Goal: Task Accomplishment & Management: Use online tool/utility

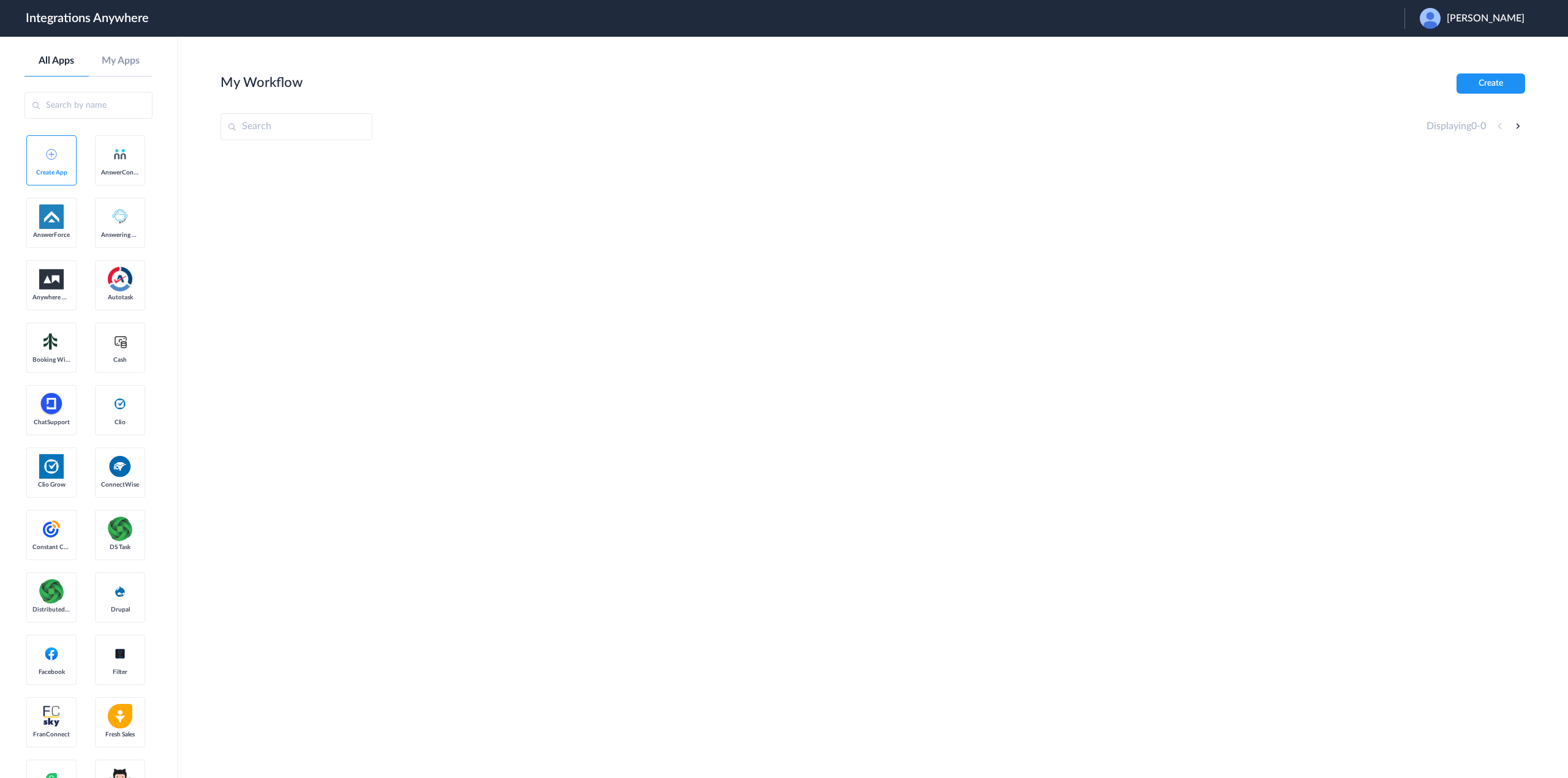
click at [1493, 18] on span "David Nicolleti" at bounding box center [1485, 18] width 78 height 12
click at [1452, 55] on li "Logout" at bounding box center [1471, 49] width 133 height 23
click at [1502, 81] on button "Create" at bounding box center [1490, 84] width 68 height 20
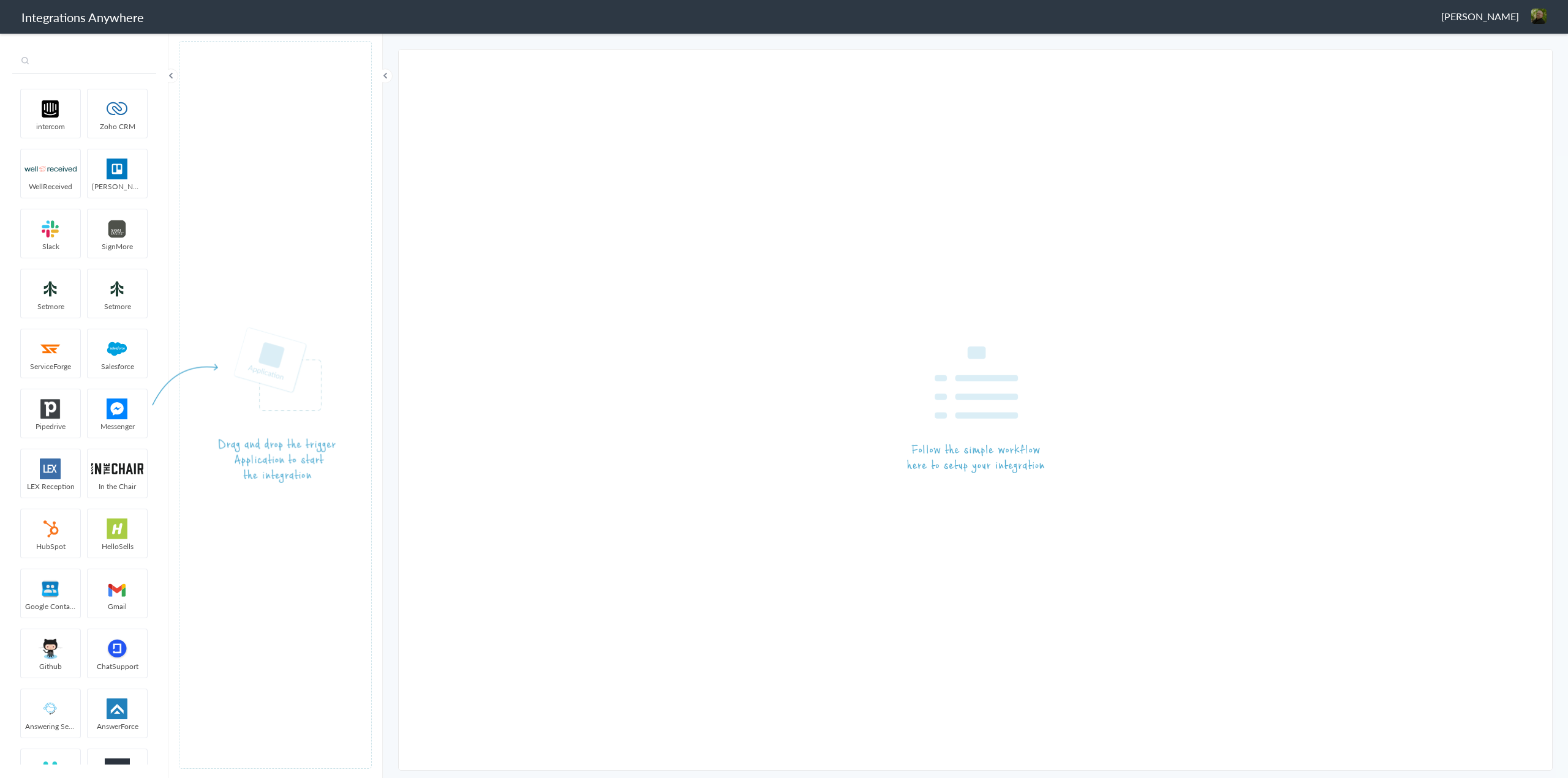
click at [63, 64] on input "text" at bounding box center [84, 62] width 144 height 24
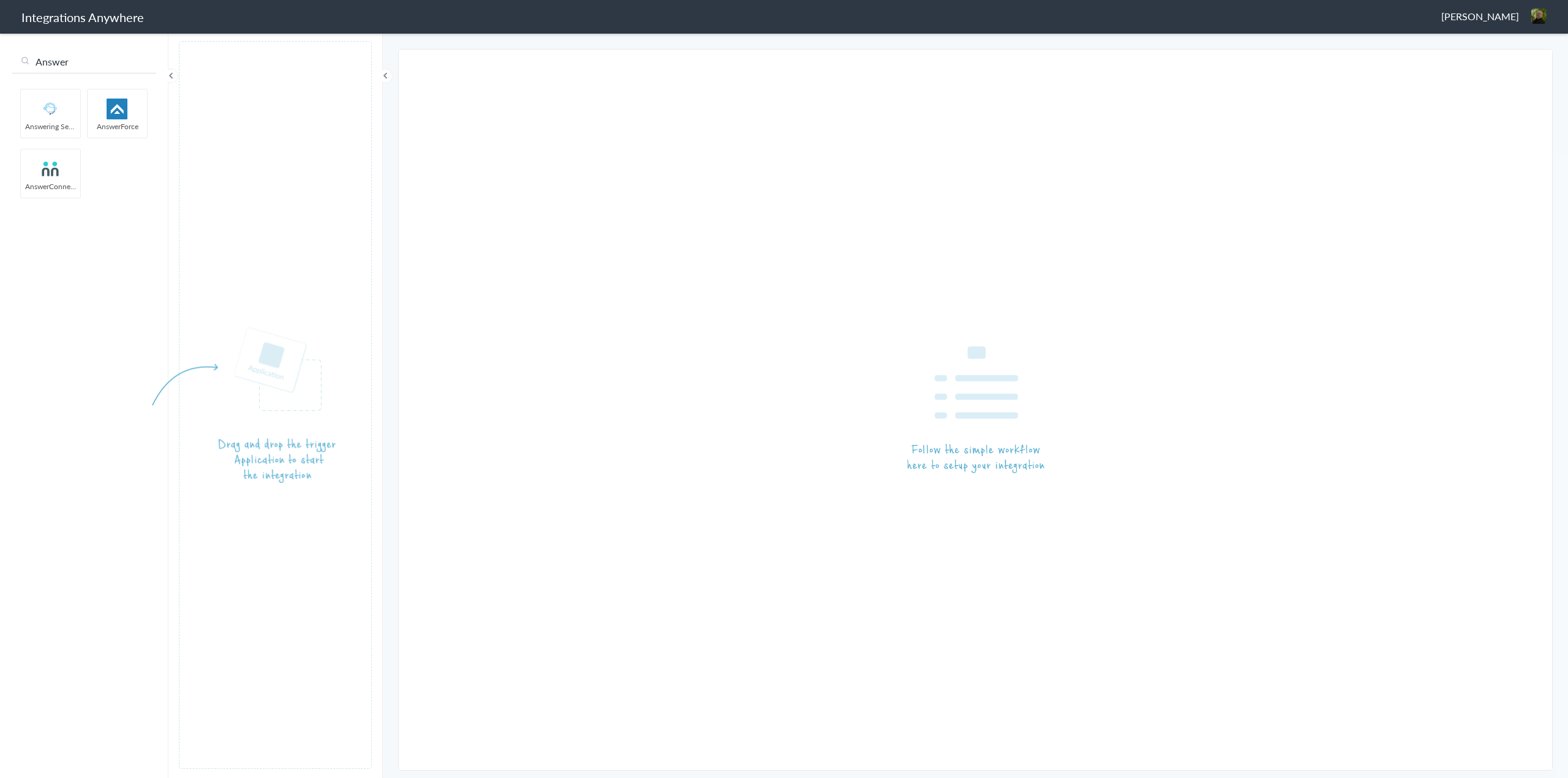
type input "Answer"
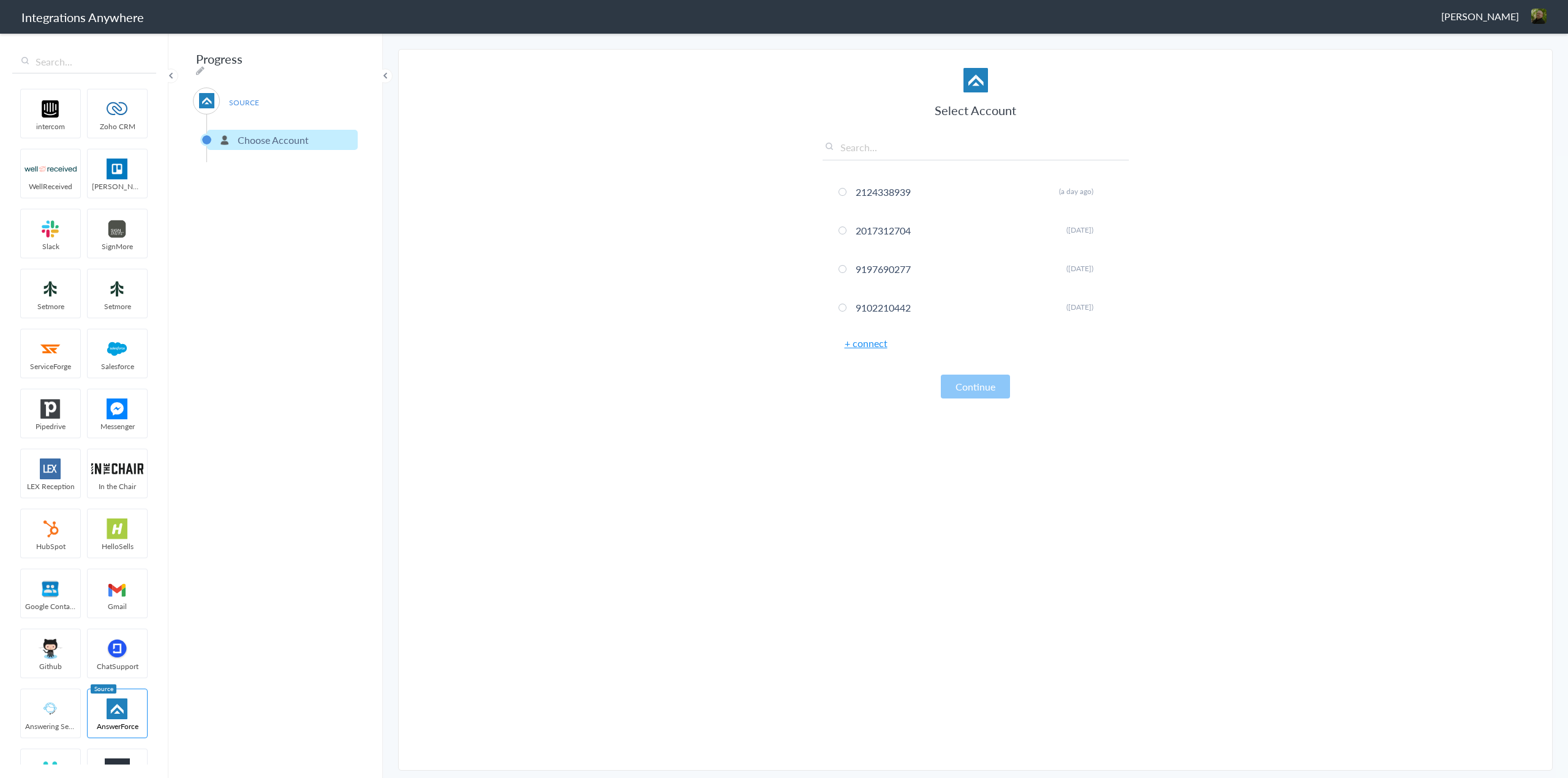
paste input "2132910515"
type input "2132910515"
click at [870, 341] on link "+ connect" at bounding box center [865, 343] width 43 height 14
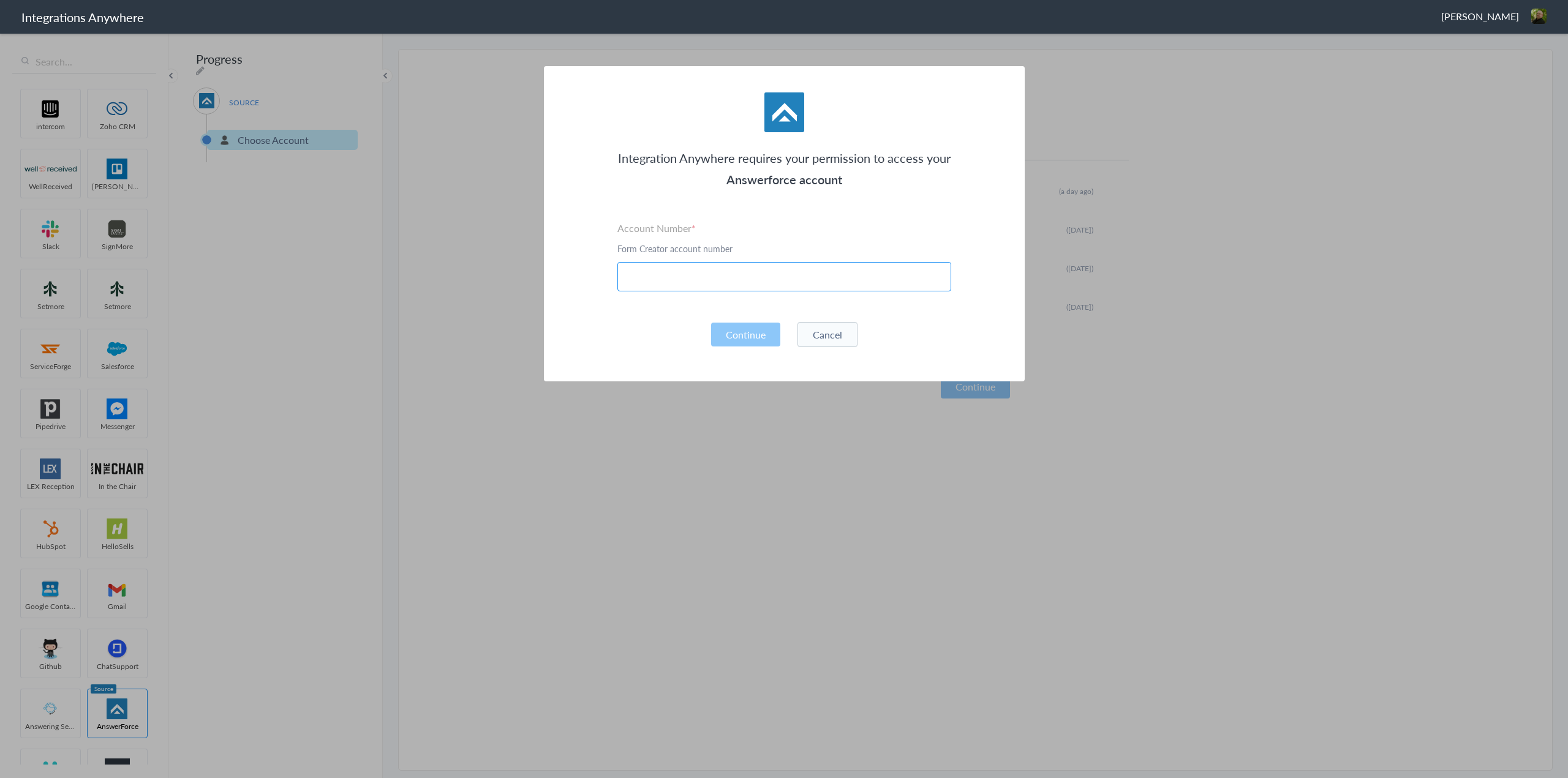
paste input "2132910515"
type input "2132910515"
click at [750, 327] on button "Continue" at bounding box center [745, 334] width 69 height 24
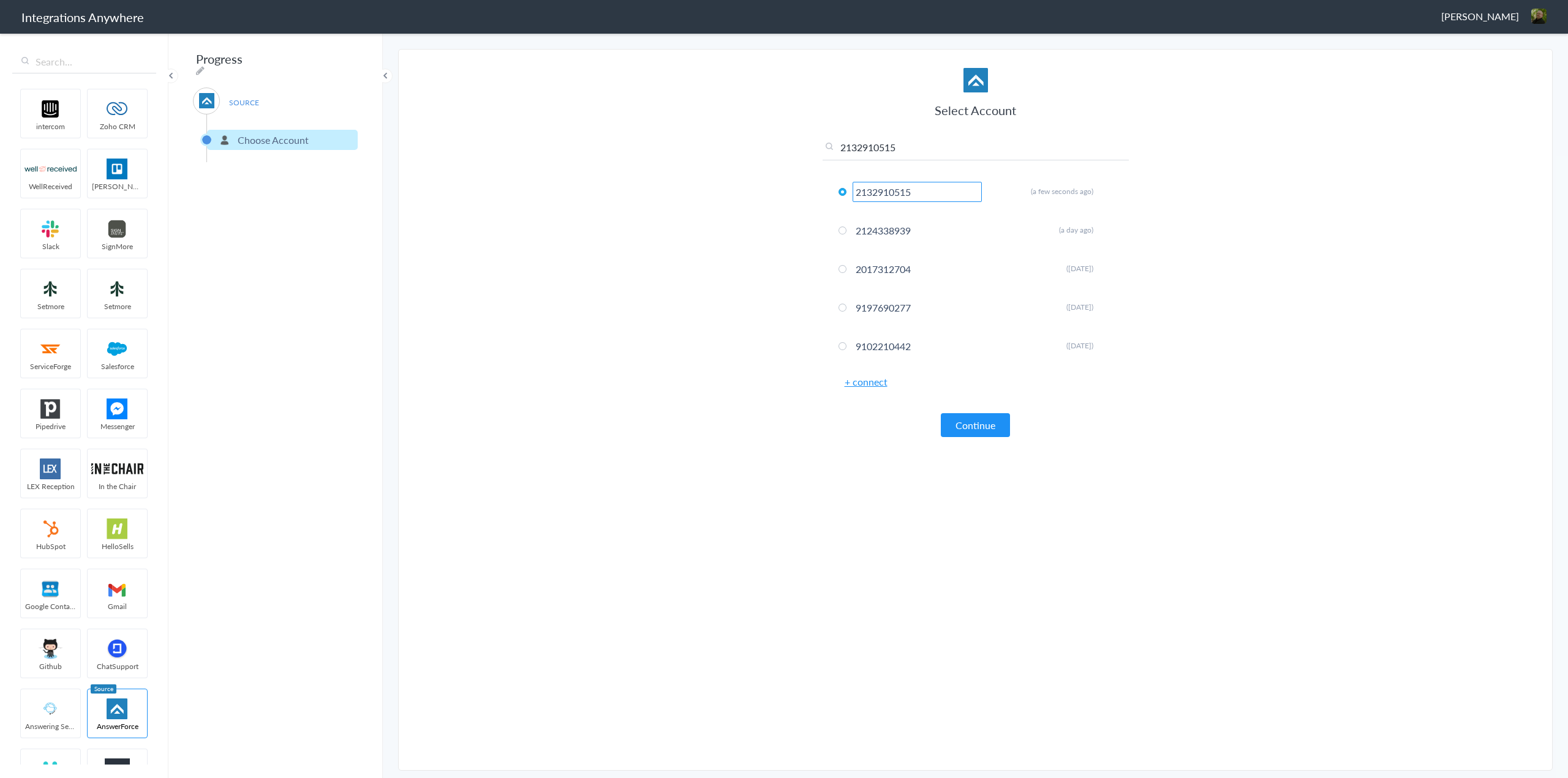
click at [845, 467] on article "Select Account 2132910515 2132910515 Rename Delete (a few seconds ago) 21243389…" at bounding box center [975, 410] width 306 height 696
click at [973, 427] on button "Continue" at bounding box center [975, 425] width 69 height 24
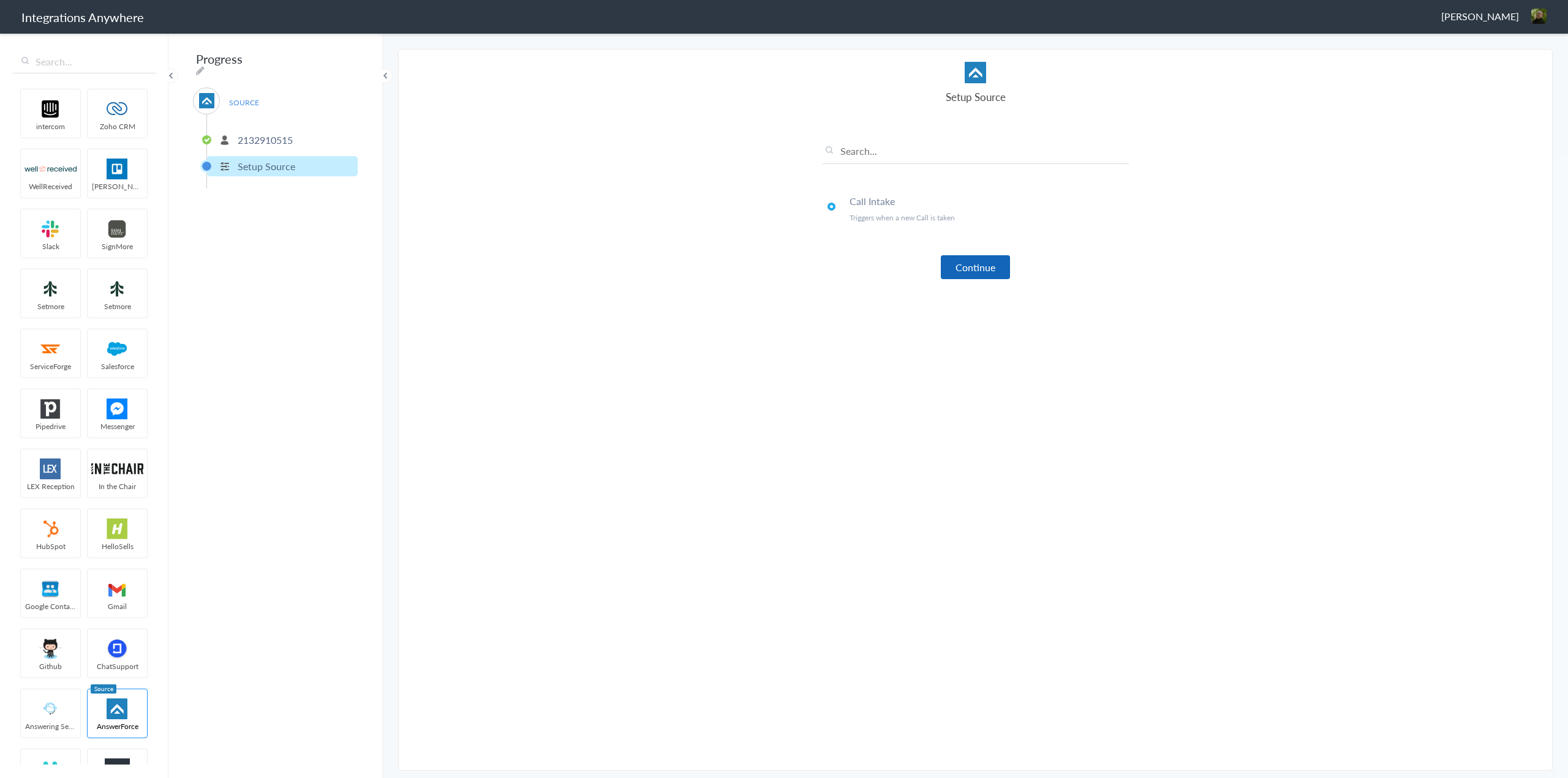
click at [996, 270] on button "Continue" at bounding box center [975, 267] width 69 height 24
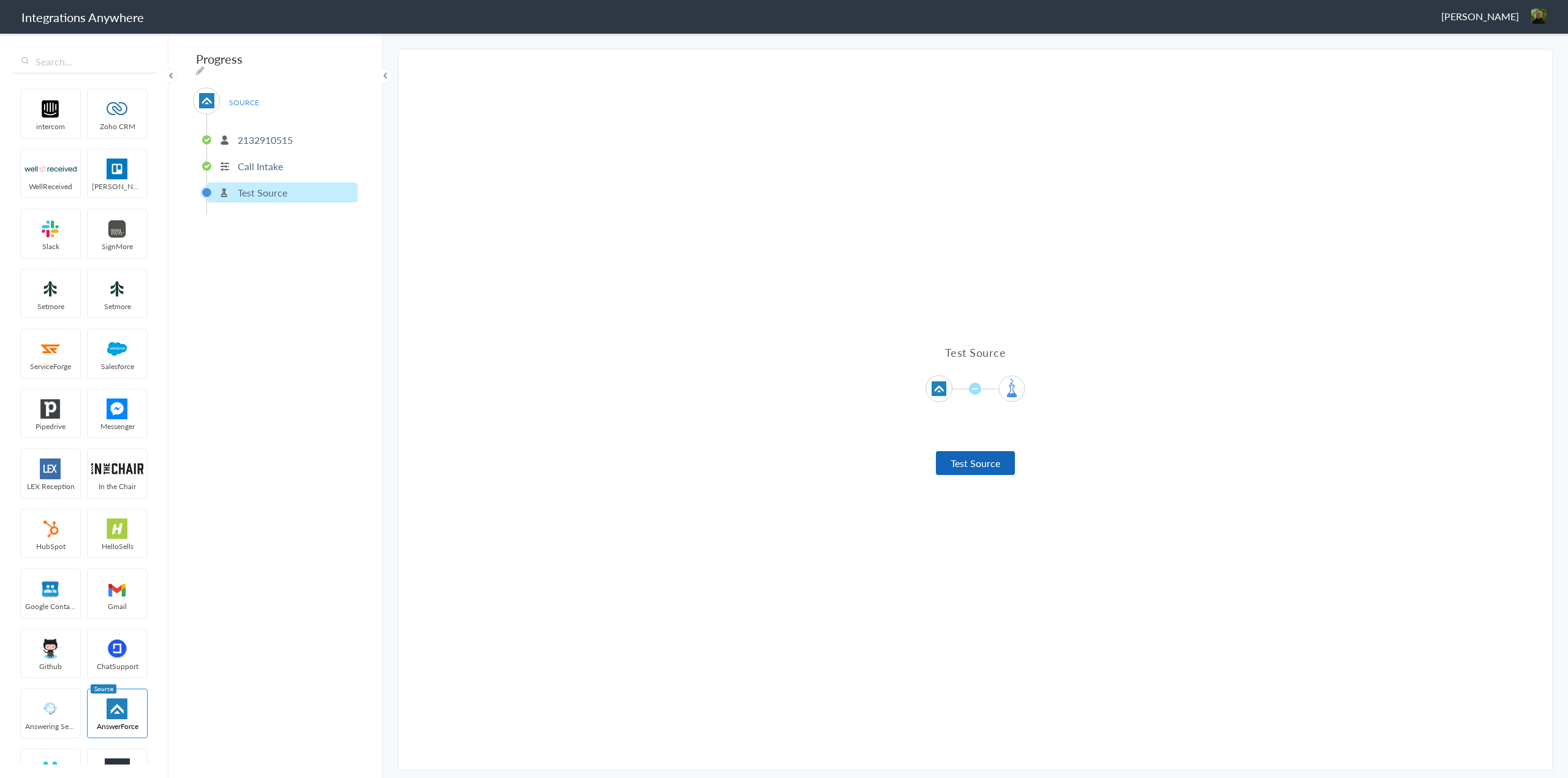
click at [992, 464] on button "Test Source" at bounding box center [975, 464] width 79 height 24
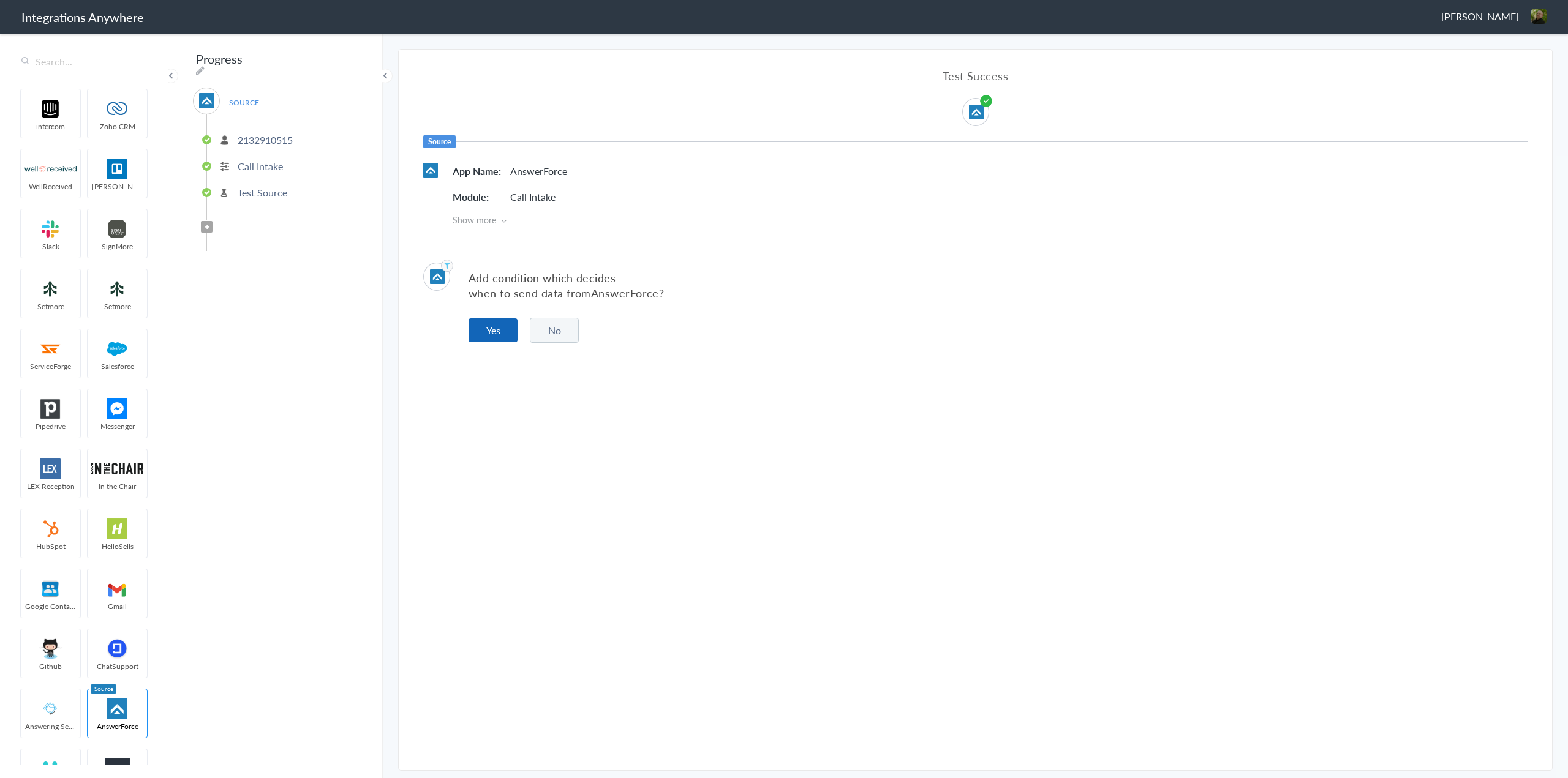
click at [479, 328] on button "Yes" at bounding box center [493, 330] width 49 height 24
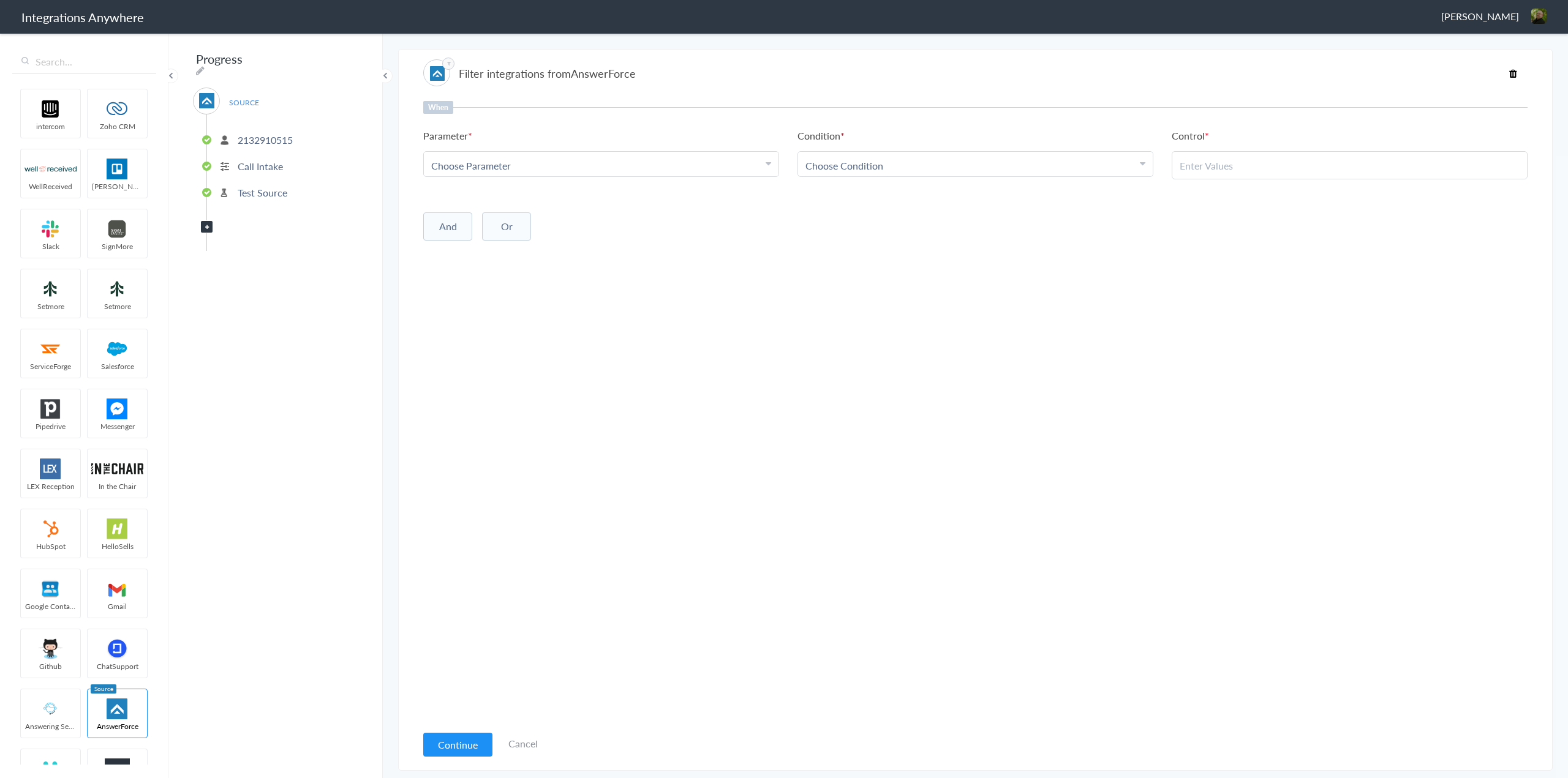
click at [548, 168] on div "Choose Parameter" at bounding box center [601, 165] width 340 height 14
click at [809, 434] on div "When Parameter Choose Parameter First Name Last Name Phone Call Start Time Acco…" at bounding box center [975, 412] width 1104 height 623
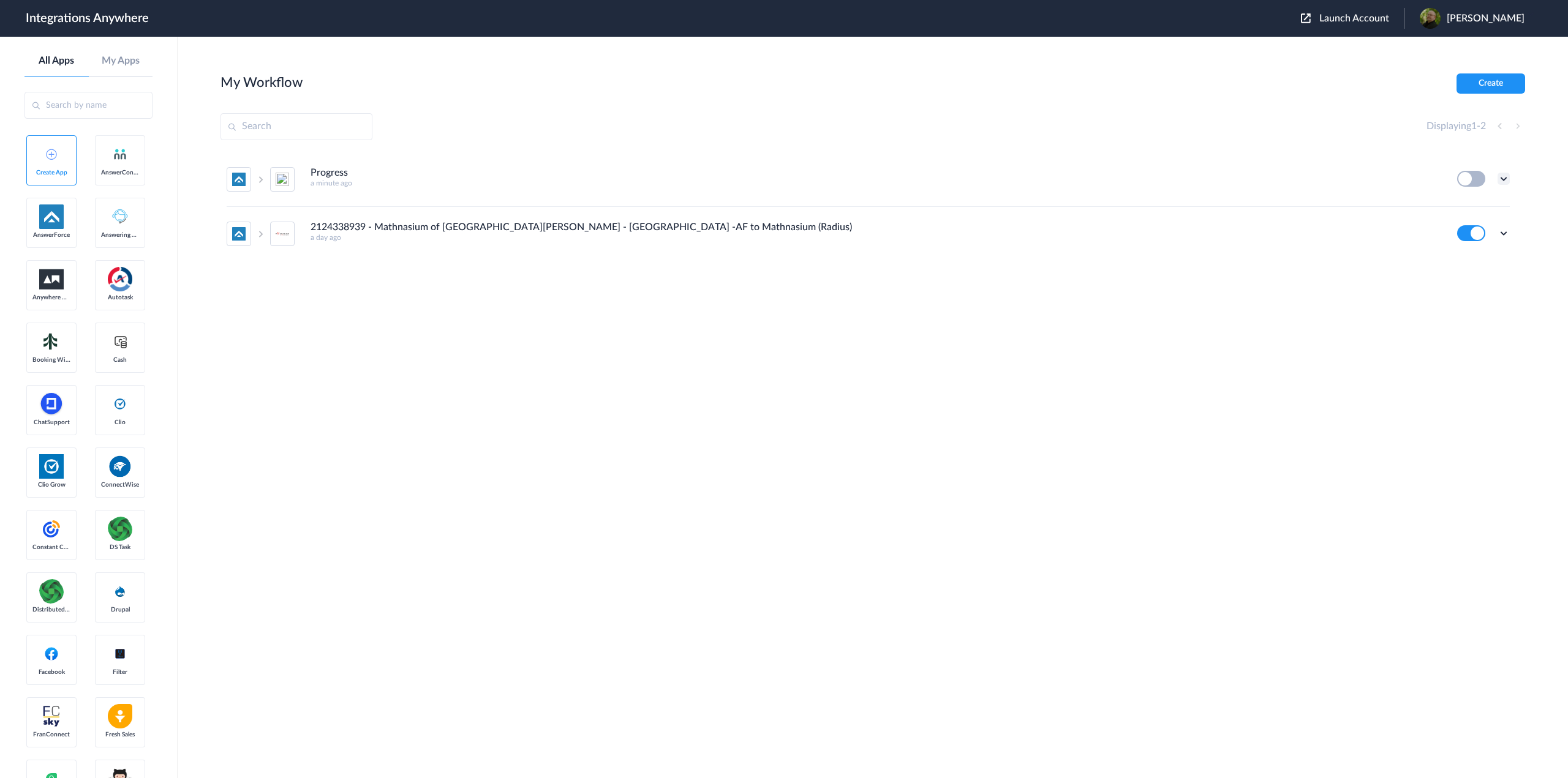
click at [1509, 174] on icon at bounding box center [1503, 178] width 12 height 12
click at [1472, 205] on li "Edit" at bounding box center [1470, 207] width 80 height 23
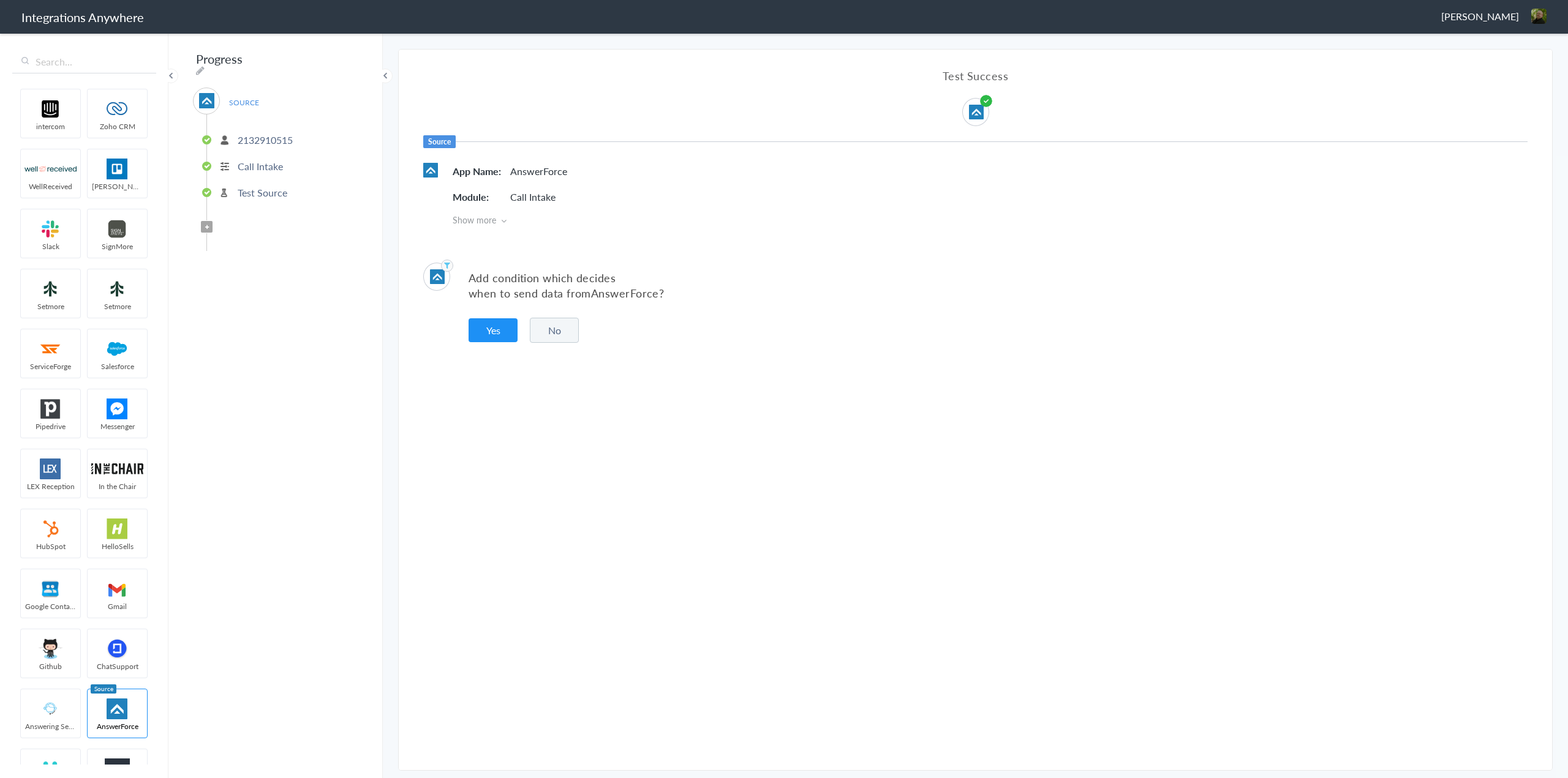
click at [266, 163] on p "Call Intake" at bounding box center [260, 165] width 45 height 14
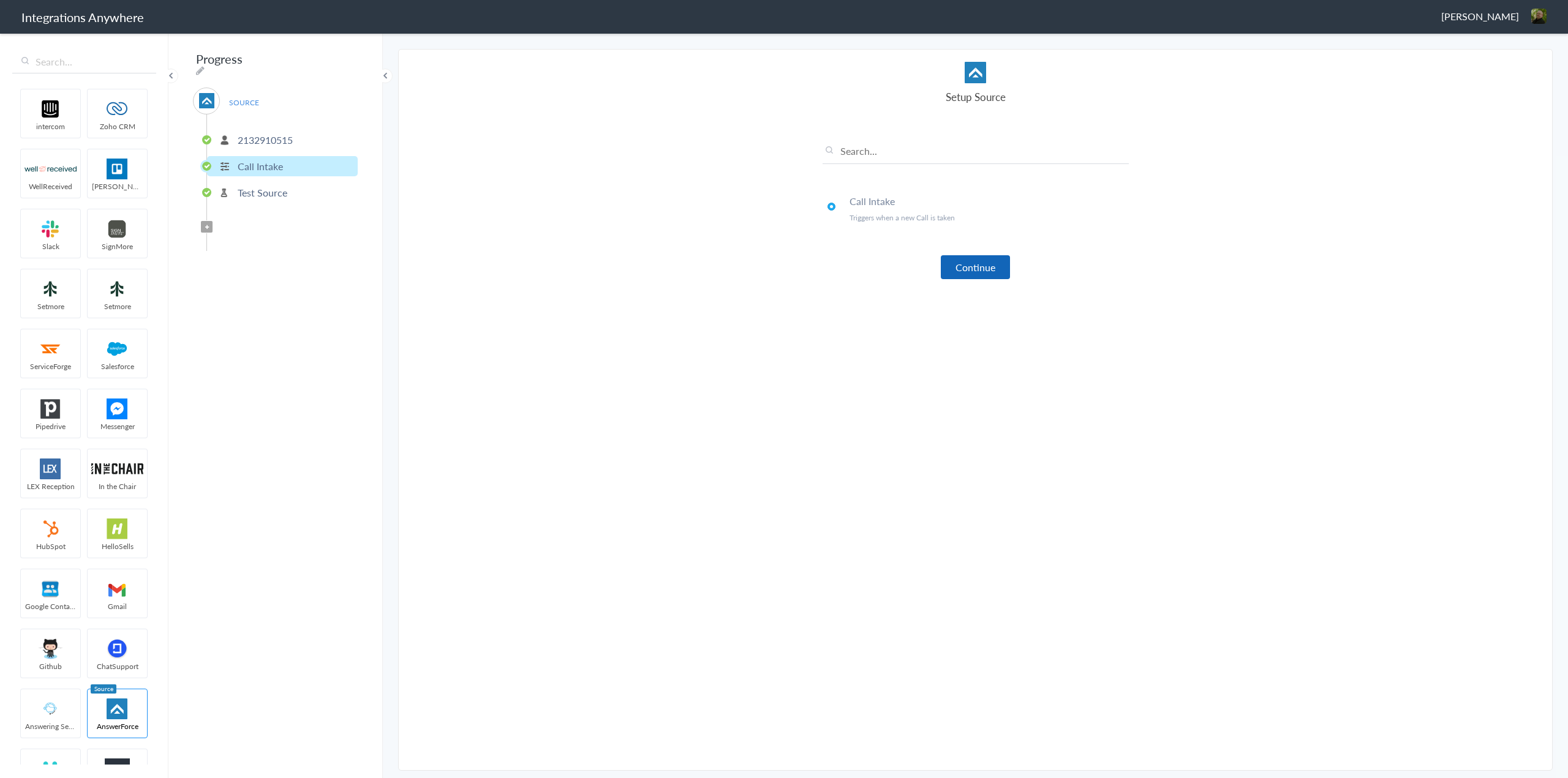
click at [999, 268] on button "Continue" at bounding box center [975, 267] width 69 height 24
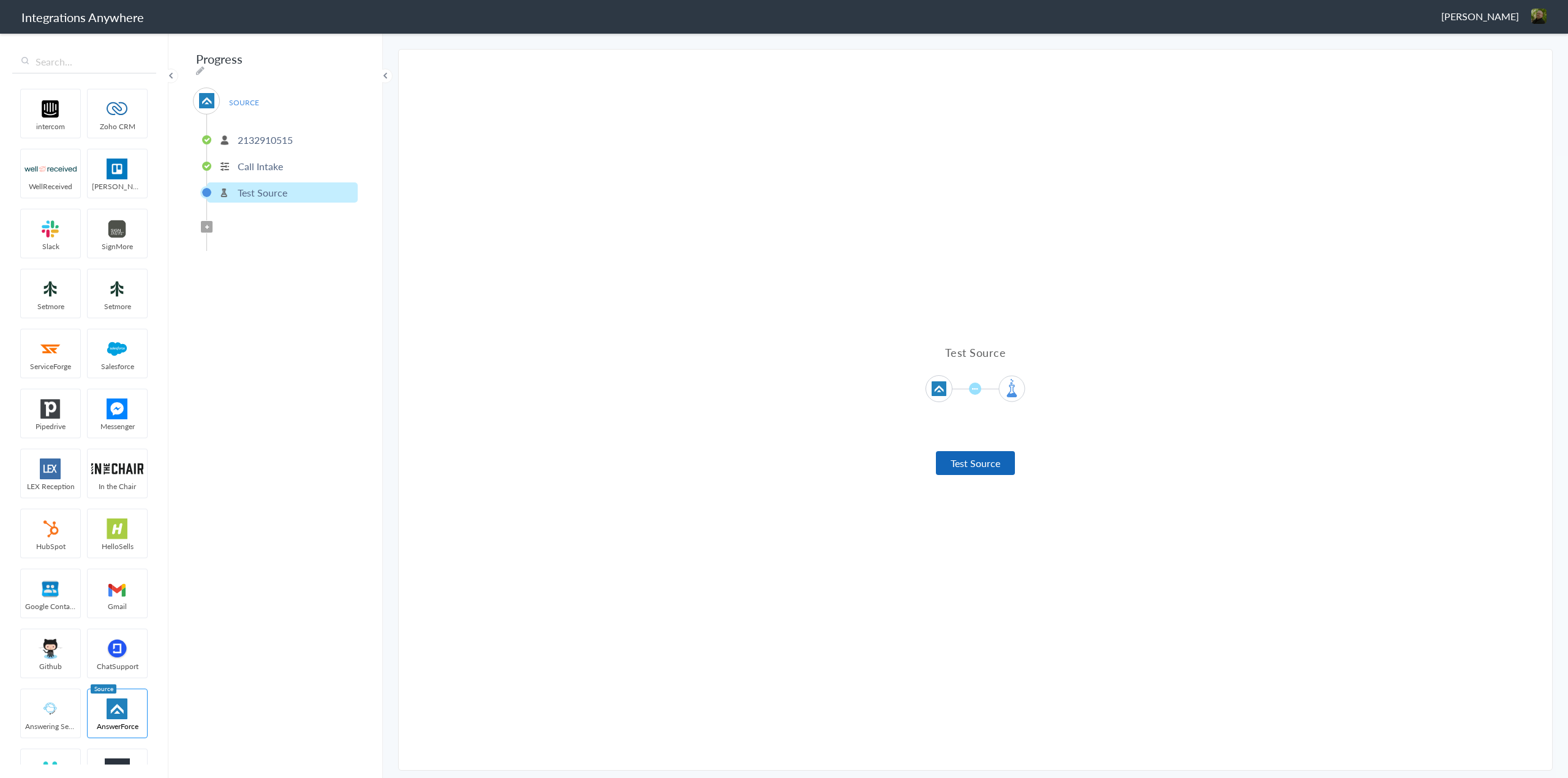
click at [982, 466] on button "Test Source" at bounding box center [975, 464] width 79 height 24
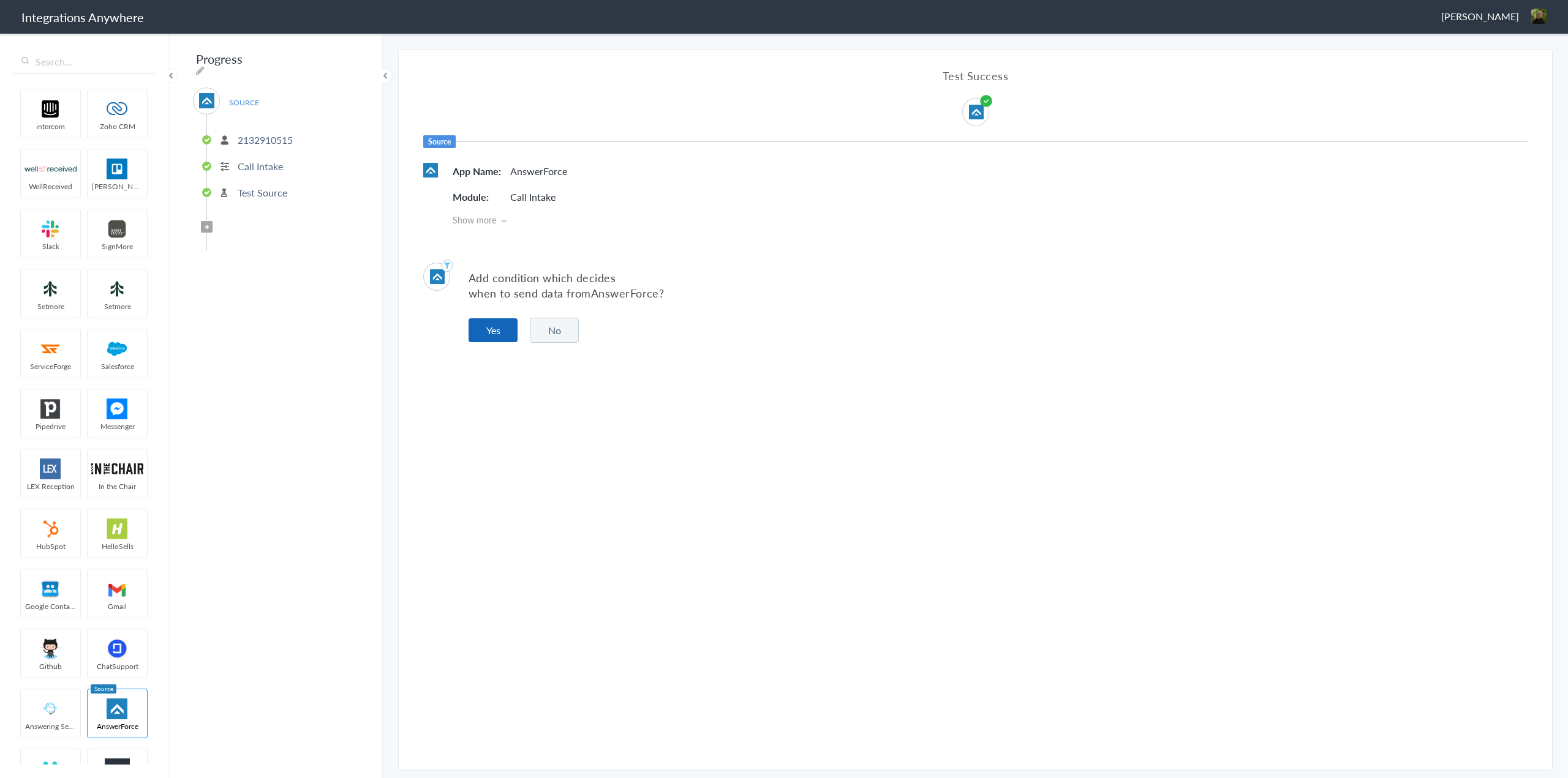
click at [495, 322] on button "Yes" at bounding box center [493, 330] width 49 height 24
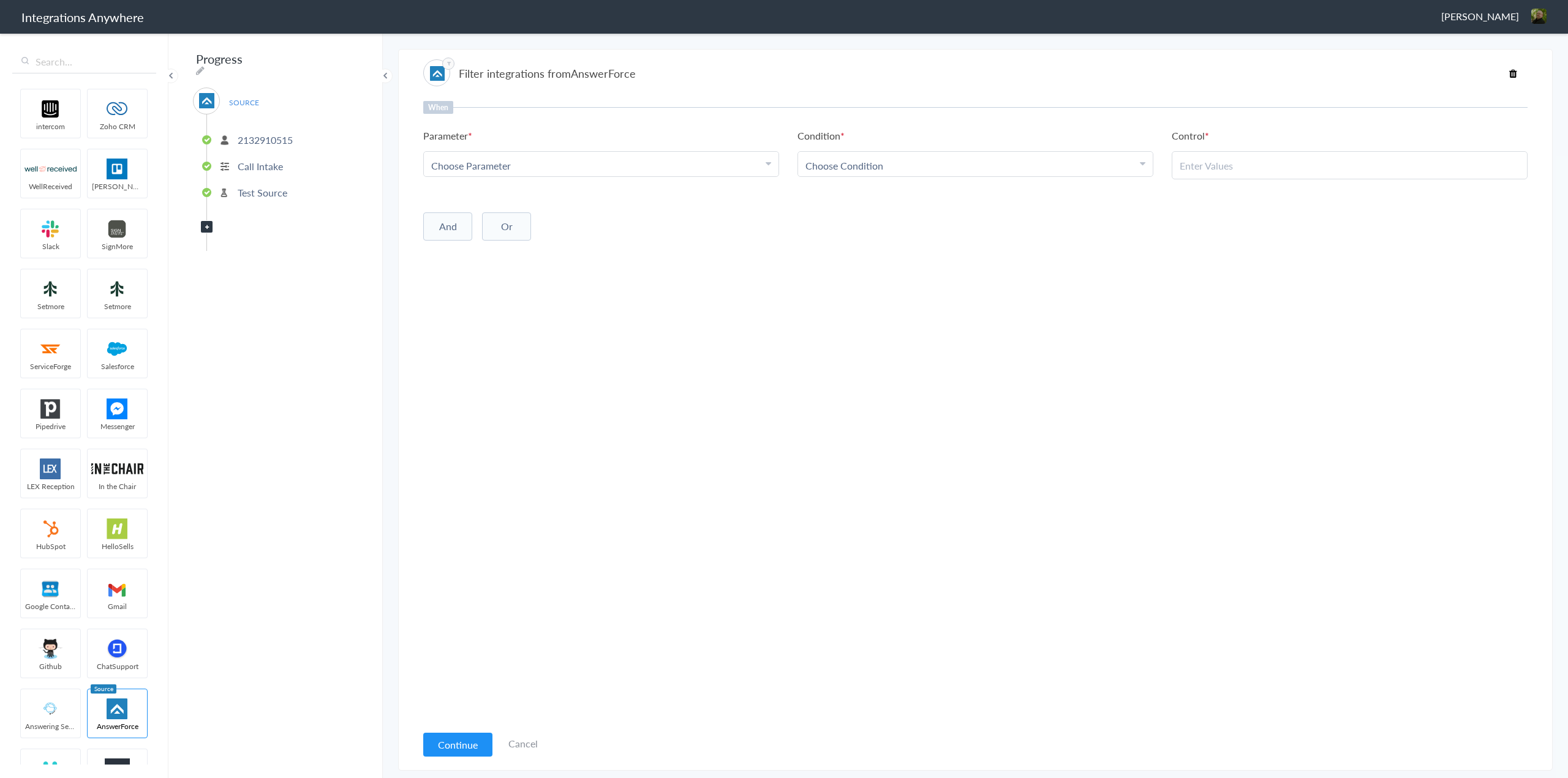
click at [572, 168] on div "Choose Parameter" at bounding box center [601, 165] width 340 height 14
click at [548, 235] on link "Radius Integration" at bounding box center [601, 244] width 355 height 26
click at [952, 165] on div "Choose Condition" at bounding box center [975, 165] width 340 height 14
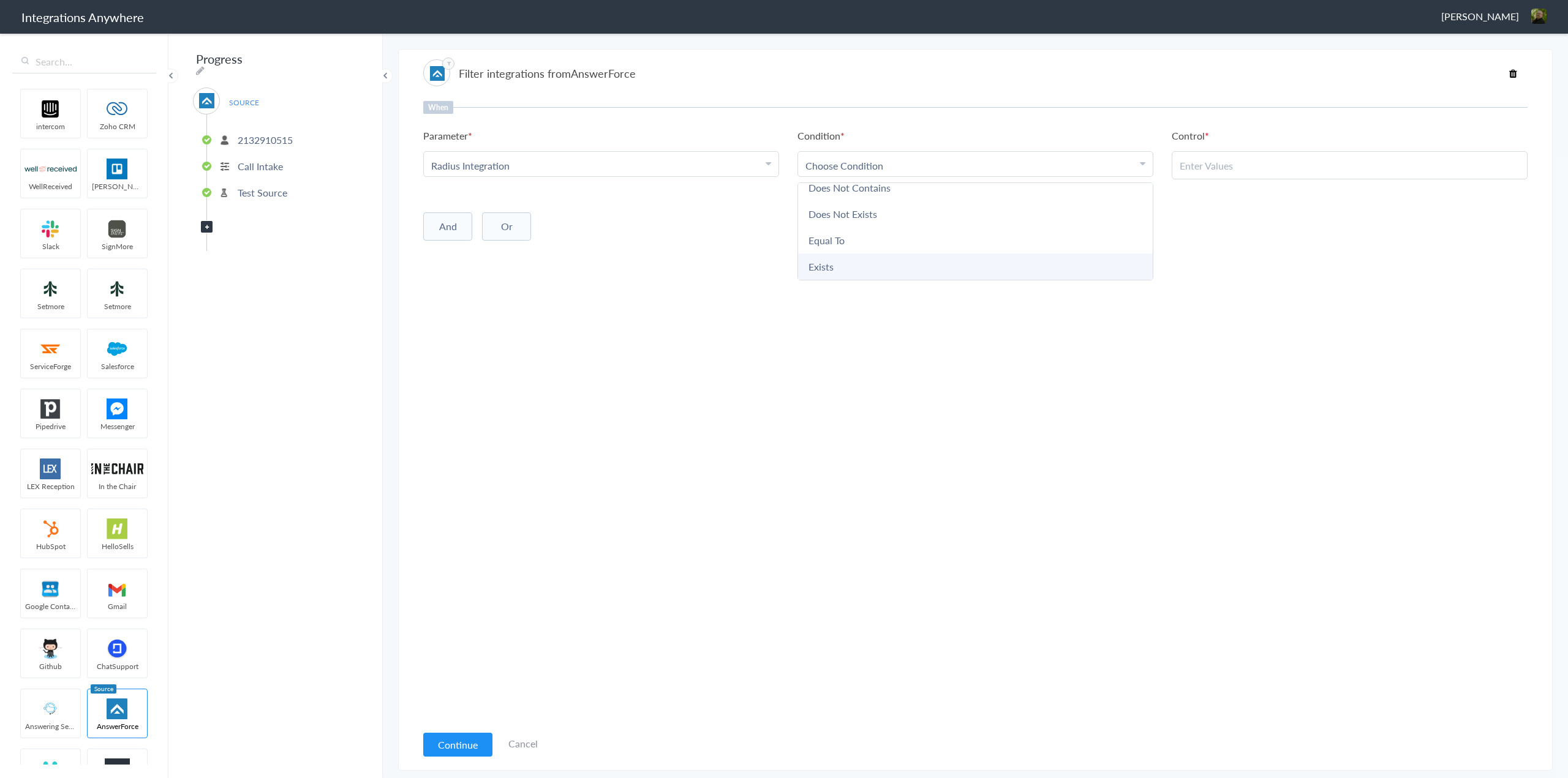
click at [887, 263] on link "Exists" at bounding box center [975, 266] width 355 height 26
click at [442, 748] on button "Continue" at bounding box center [458, 745] width 69 height 24
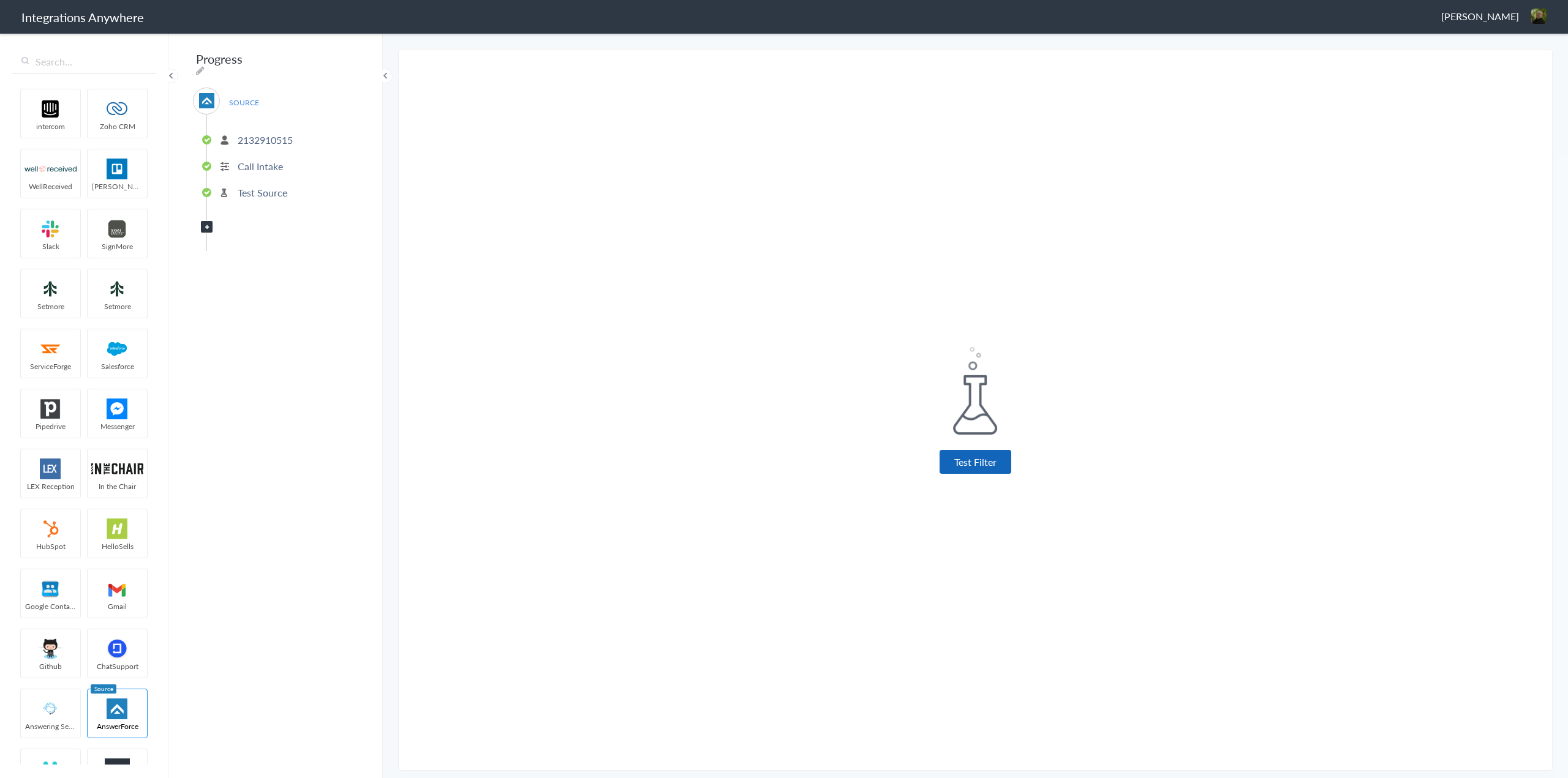
click at [991, 463] on button "Test Filter" at bounding box center [975, 462] width 72 height 24
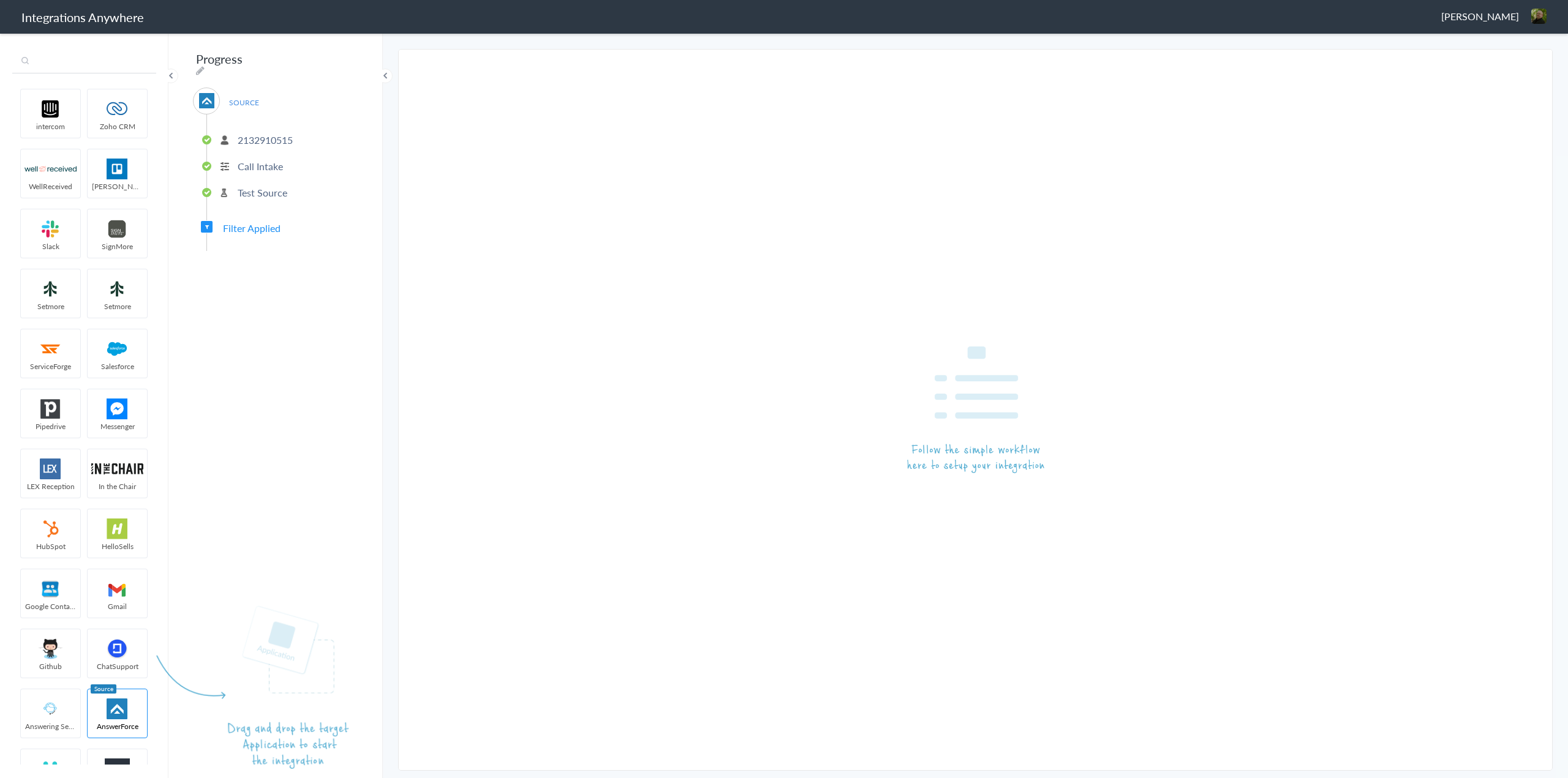
click at [91, 57] on input "text" at bounding box center [84, 62] width 144 height 24
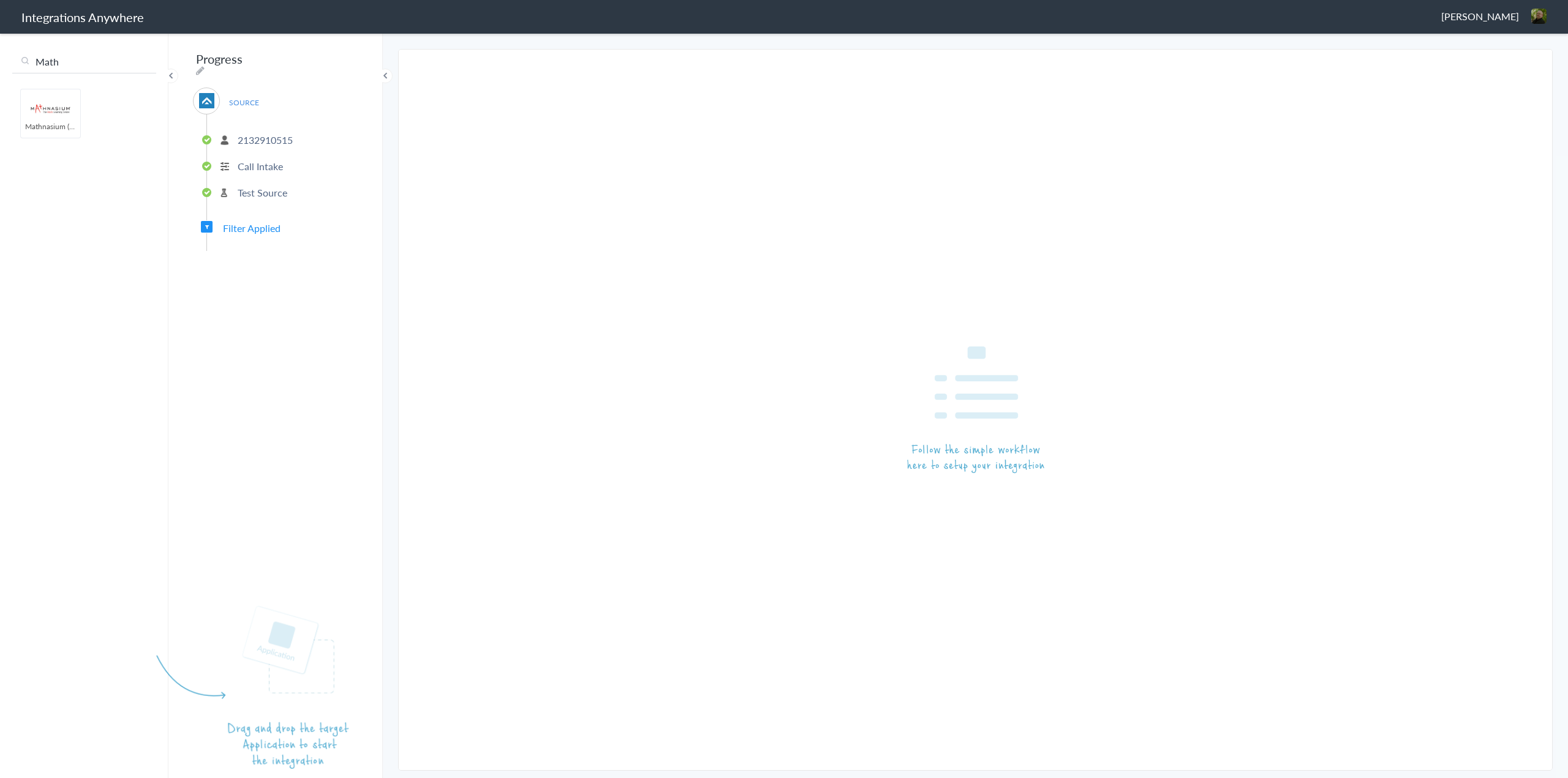
type input "Math"
click at [55, 118] on img at bounding box center [50, 108] width 52 height 21
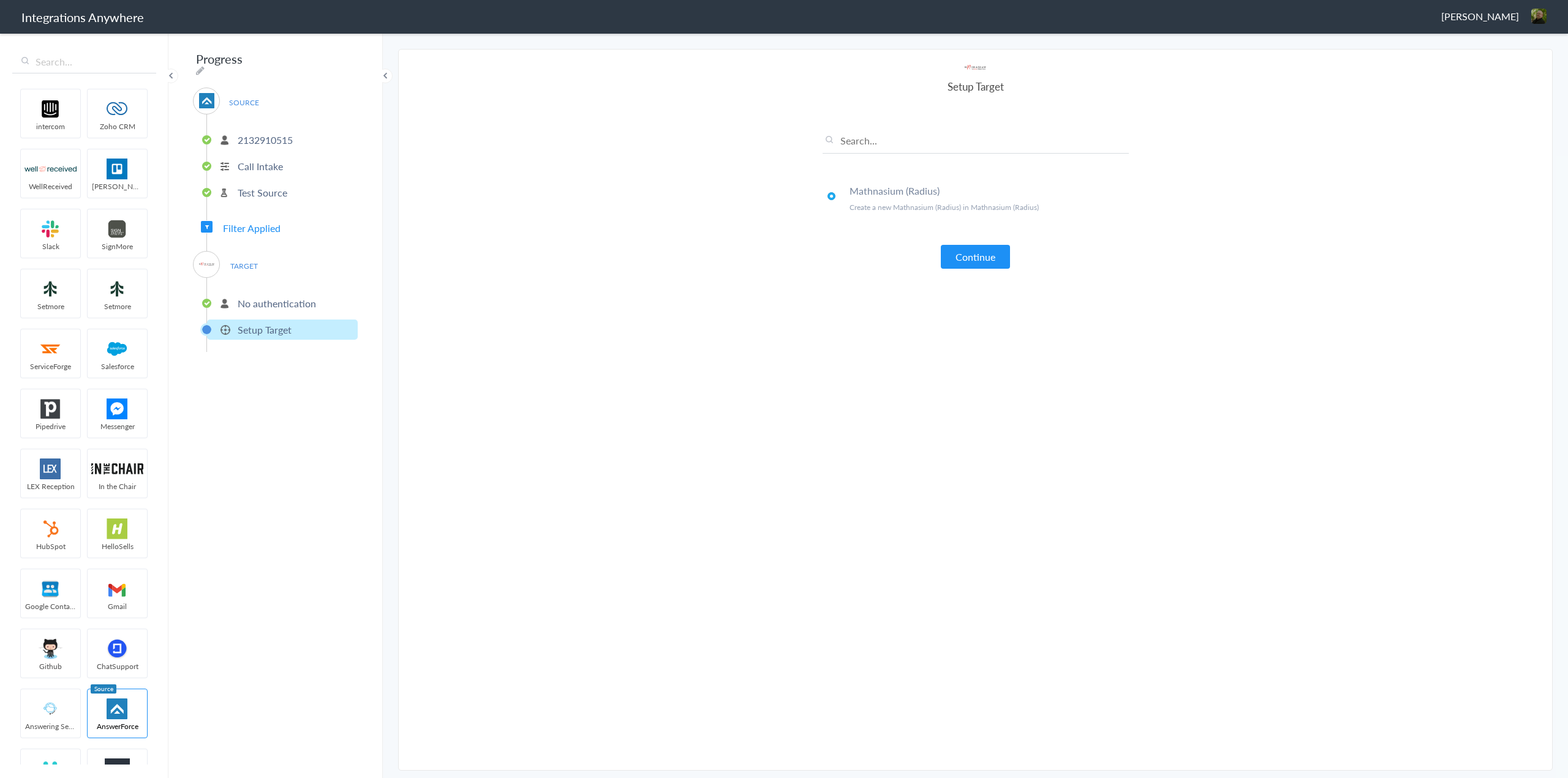
click at [979, 251] on button "Continue" at bounding box center [975, 257] width 69 height 24
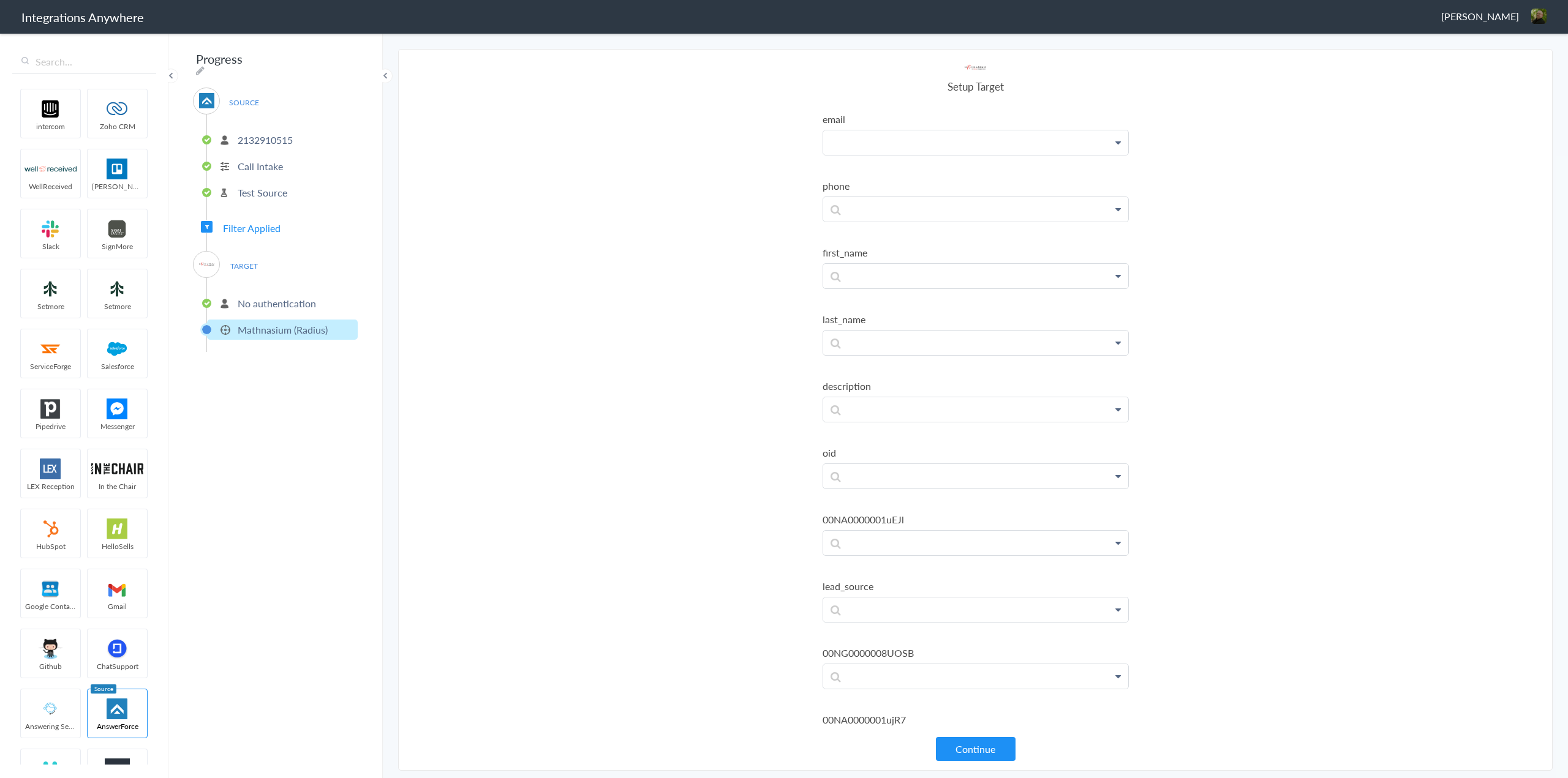
click at [1000, 144] on p at bounding box center [976, 143] width 305 height 25
click at [893, 226] on link "Email" at bounding box center [976, 230] width 305 height 26
click at [929, 161] on p at bounding box center [976, 146] width 305 height 31
click at [0, 0] on link "Phone" at bounding box center [0, 0] width 0 height 0
click at [915, 161] on p at bounding box center [976, 146] width 305 height 31
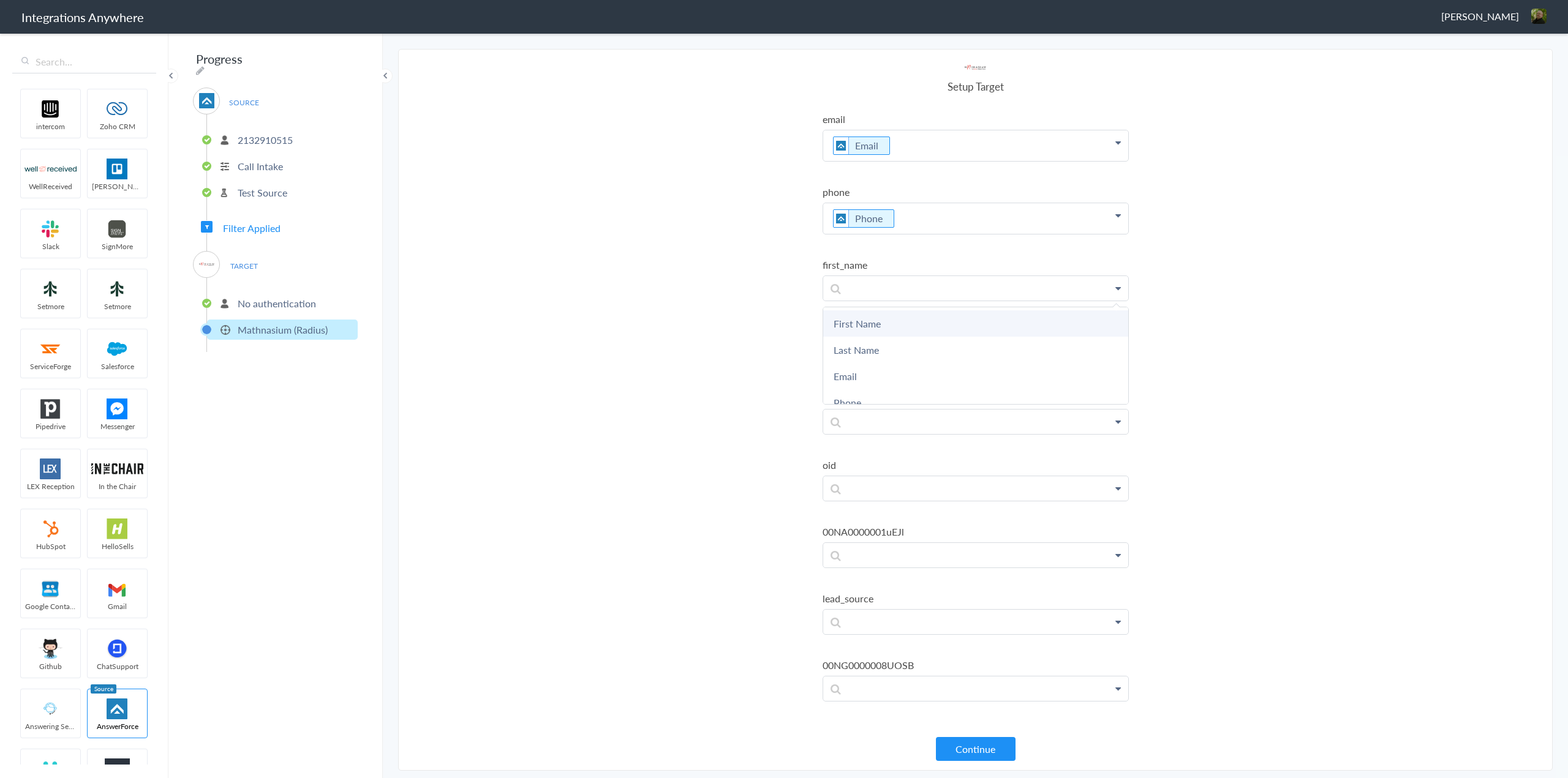
click at [0, 0] on link "First Name" at bounding box center [0, 0] width 0 height 0
click at [924, 161] on p at bounding box center [976, 146] width 305 height 31
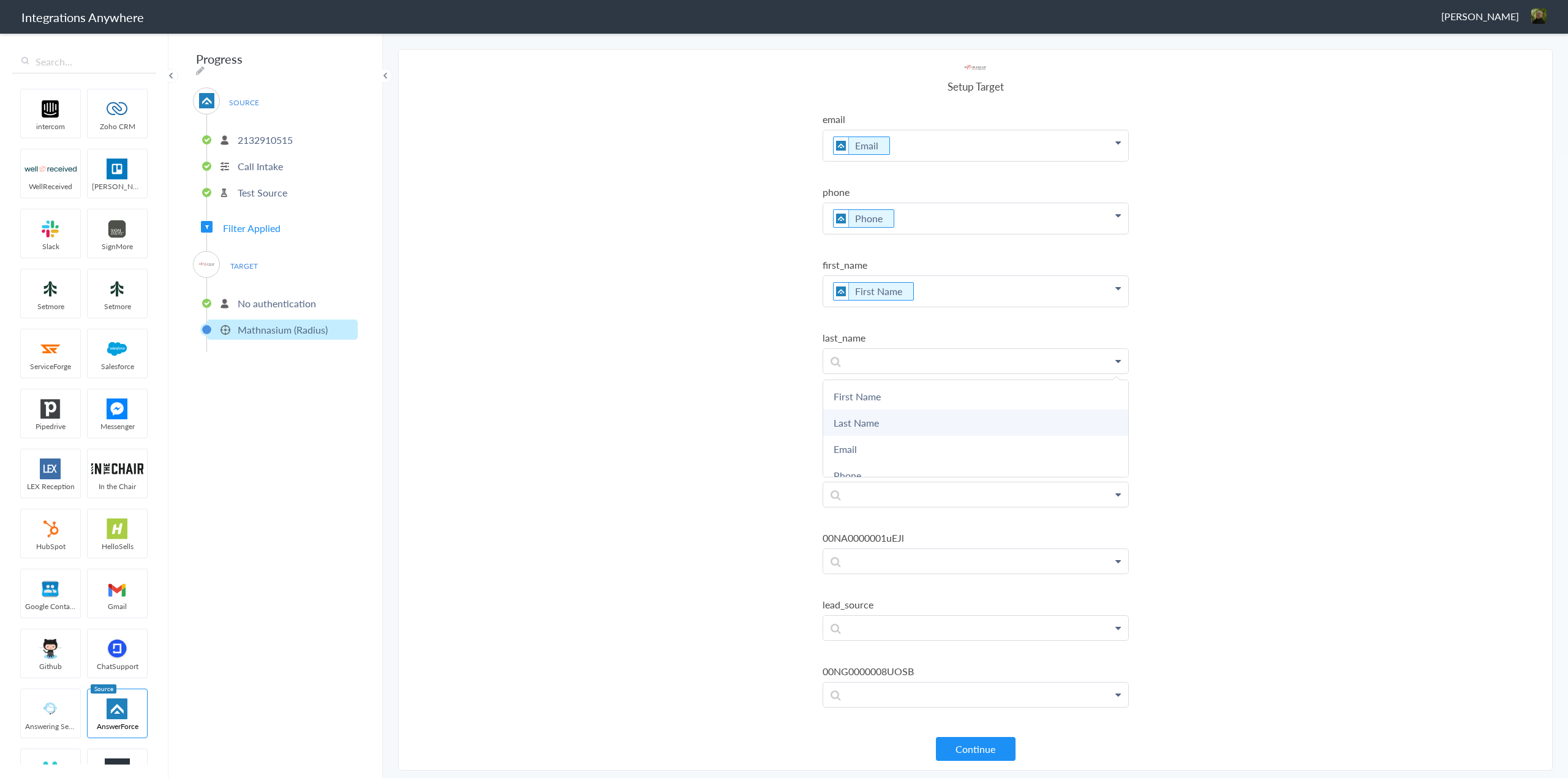
click at [0, 0] on link "Last Name" at bounding box center [0, 0] width 0 height 0
click at [950, 161] on p at bounding box center [976, 146] width 305 height 31
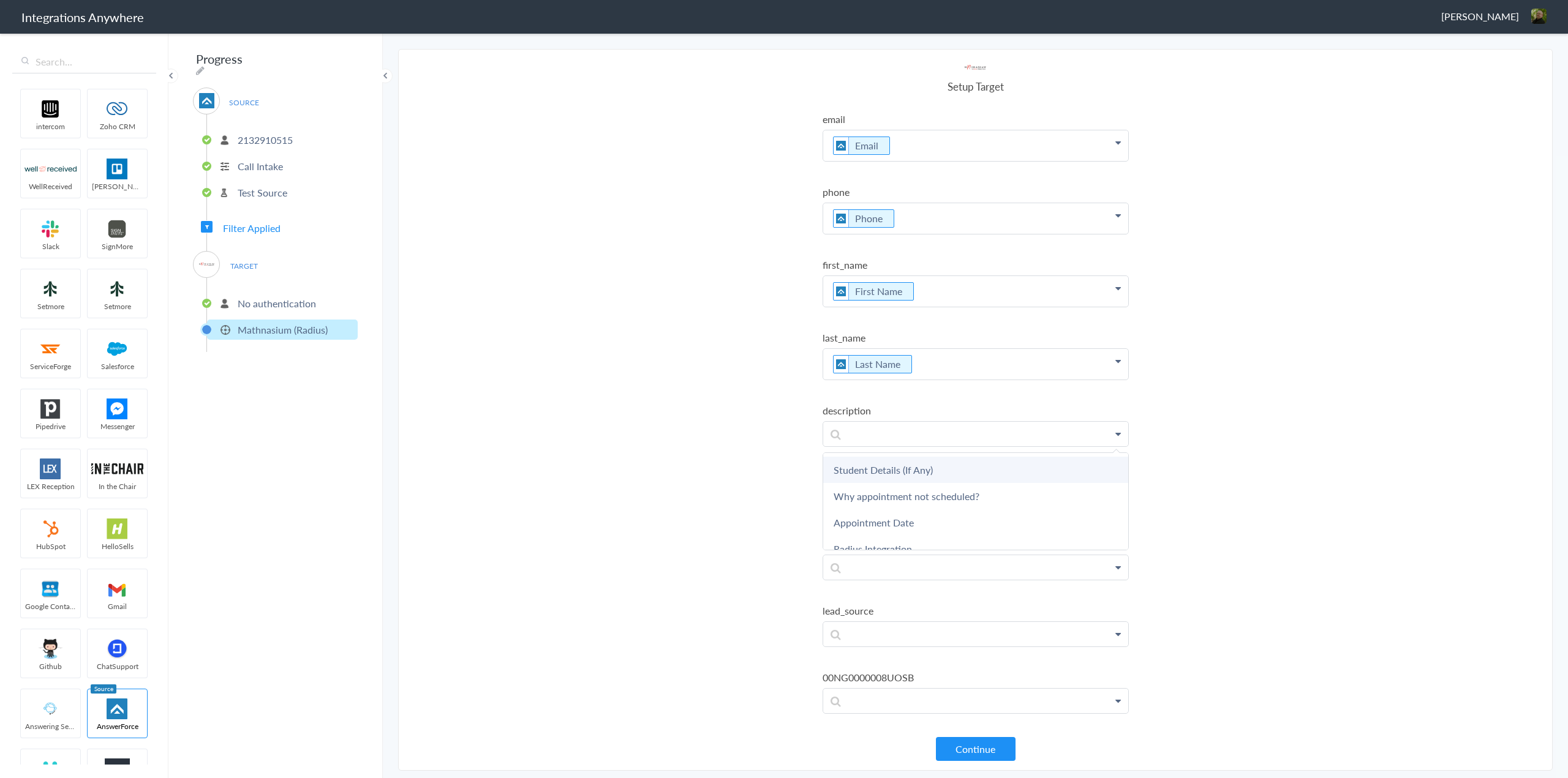
click at [0, 0] on link "Student Details (If Any)" at bounding box center [0, 0] width 0 height 0
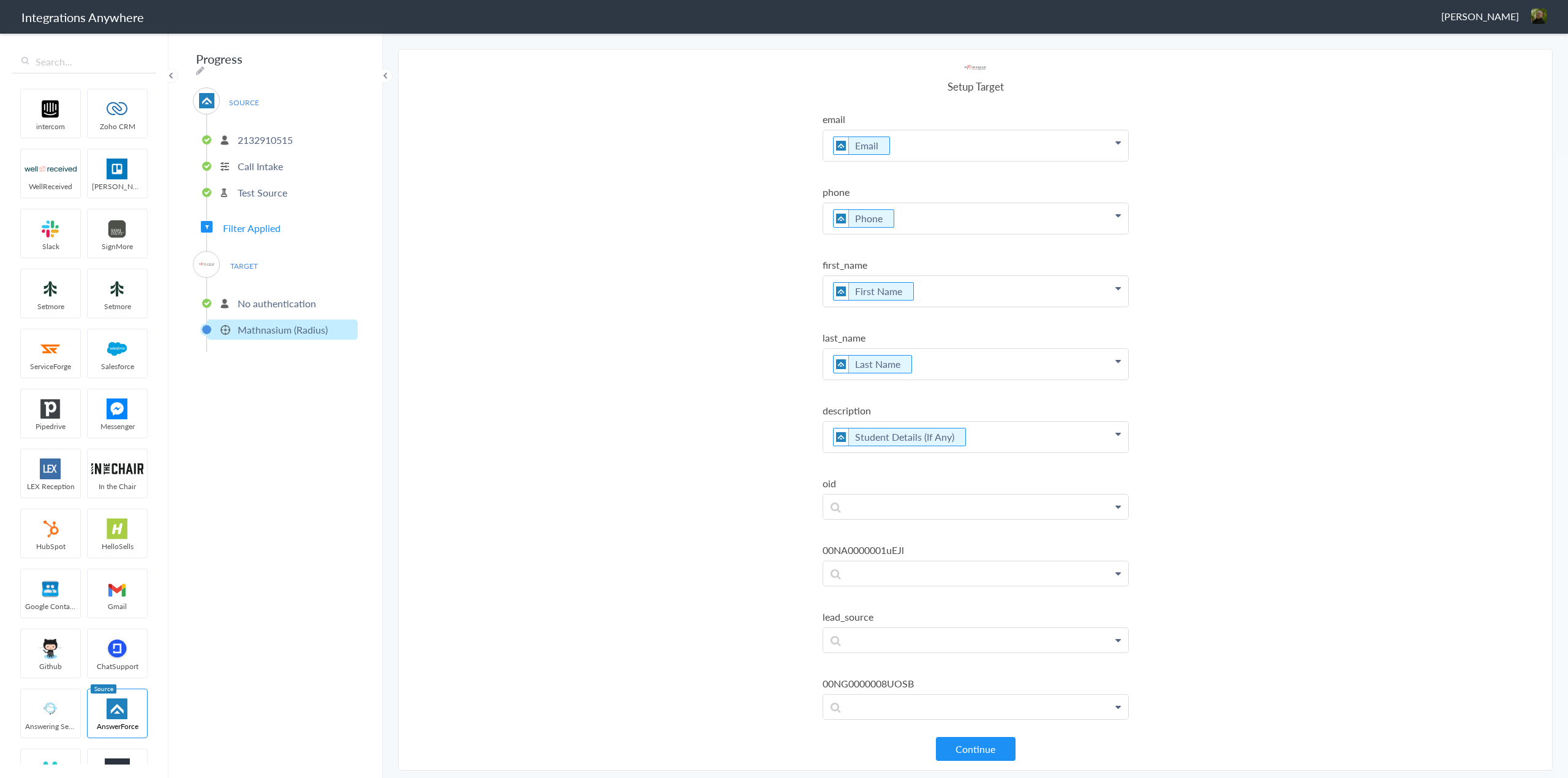
click at [995, 161] on p "Student Details (If Any)" at bounding box center [976, 146] width 305 height 31
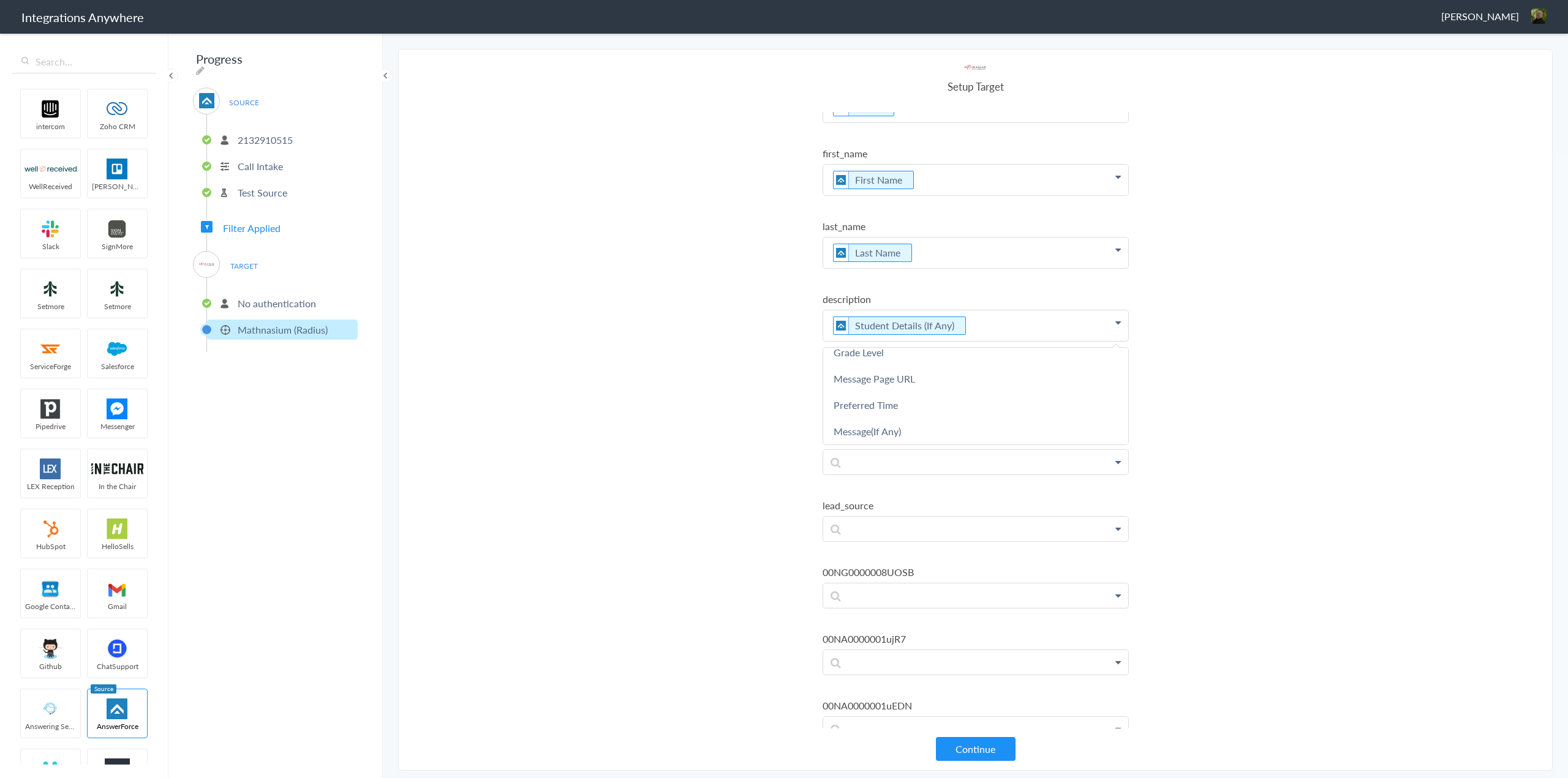
scroll to position [123, 0]
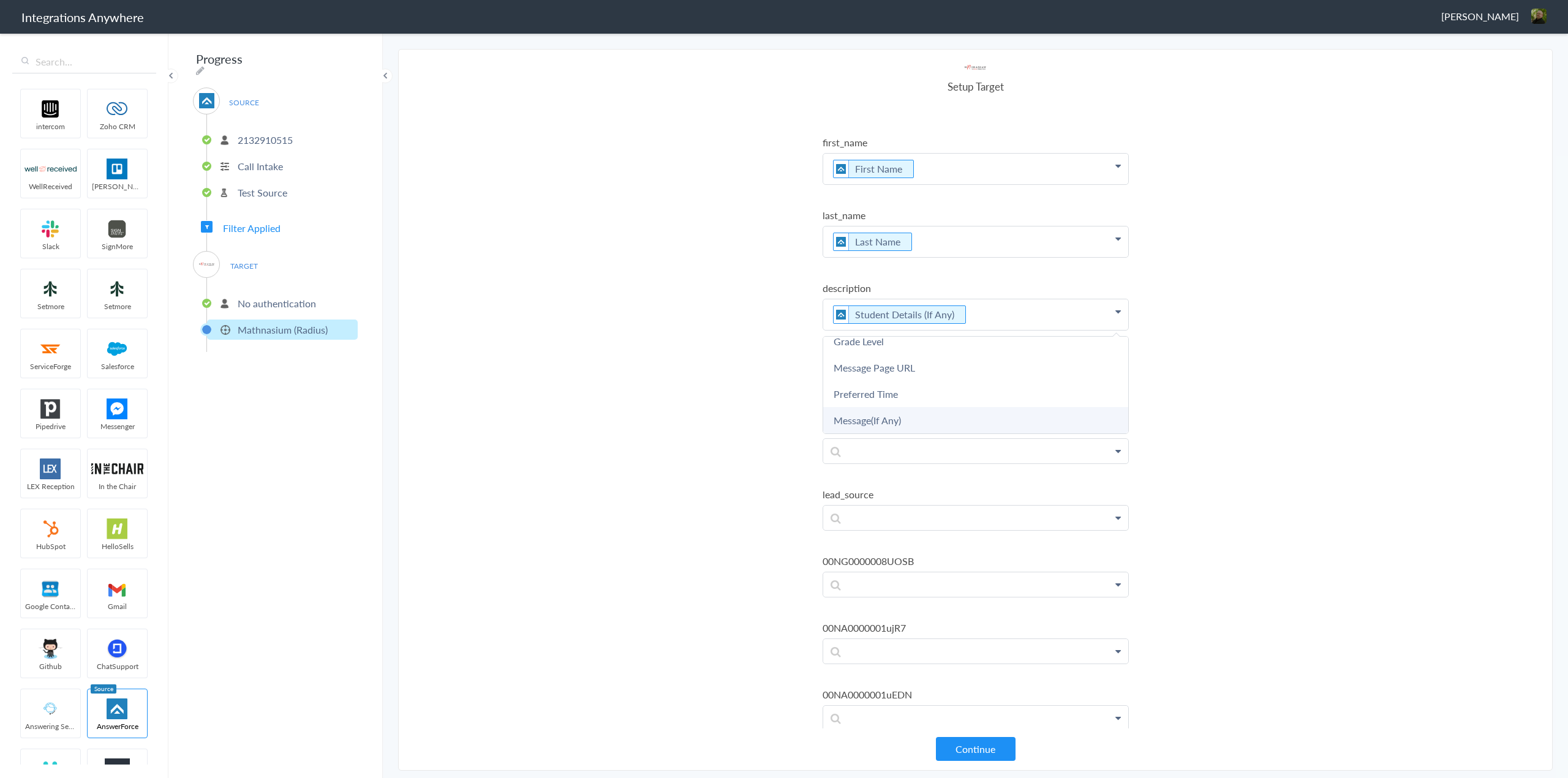
click at [0, 0] on link "Message(If Any)" at bounding box center [0, 0] width 0 height 0
click at [872, 38] on p at bounding box center [976, 24] width 305 height 31
paste p
click at [724, 486] on section "Select Account 2132910515 Rename Delete (a minute ago) 2124338939 Rename Delete…" at bounding box center [975, 410] width 1154 height 722
click at [909, 38] on p at bounding box center [976, 24] width 305 height 31
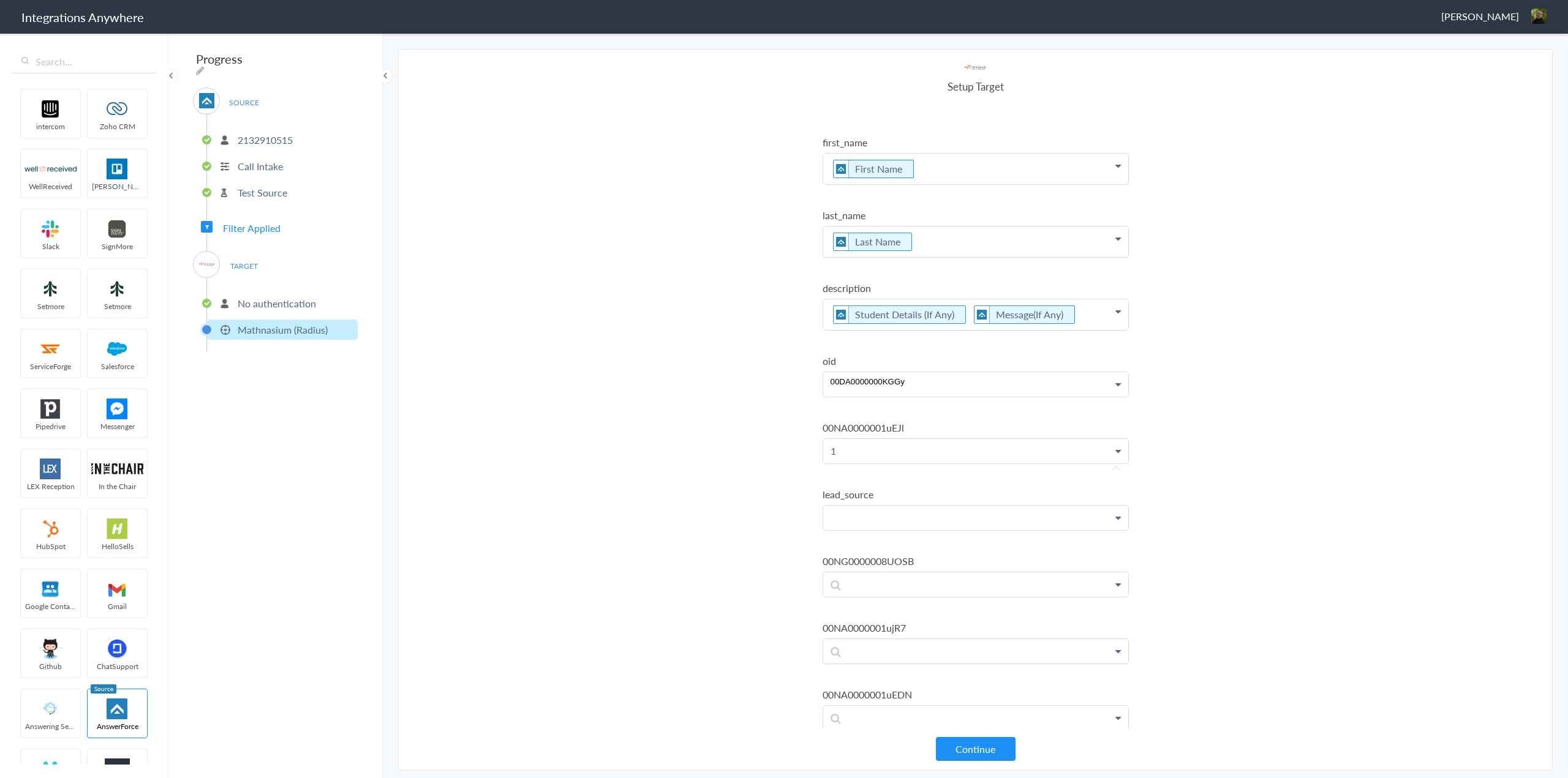
click at [914, 38] on p at bounding box center [976, 24] width 305 height 31
click at [928, 38] on p at bounding box center [976, 24] width 305 height 31
click at [914, 38] on p at bounding box center [976, 24] width 305 height 31
click at [935, 679] on ul "email Email First Name Last Name Email Phone Student's First Name Student's Las…" at bounding box center [975, 427] width 306 height 875
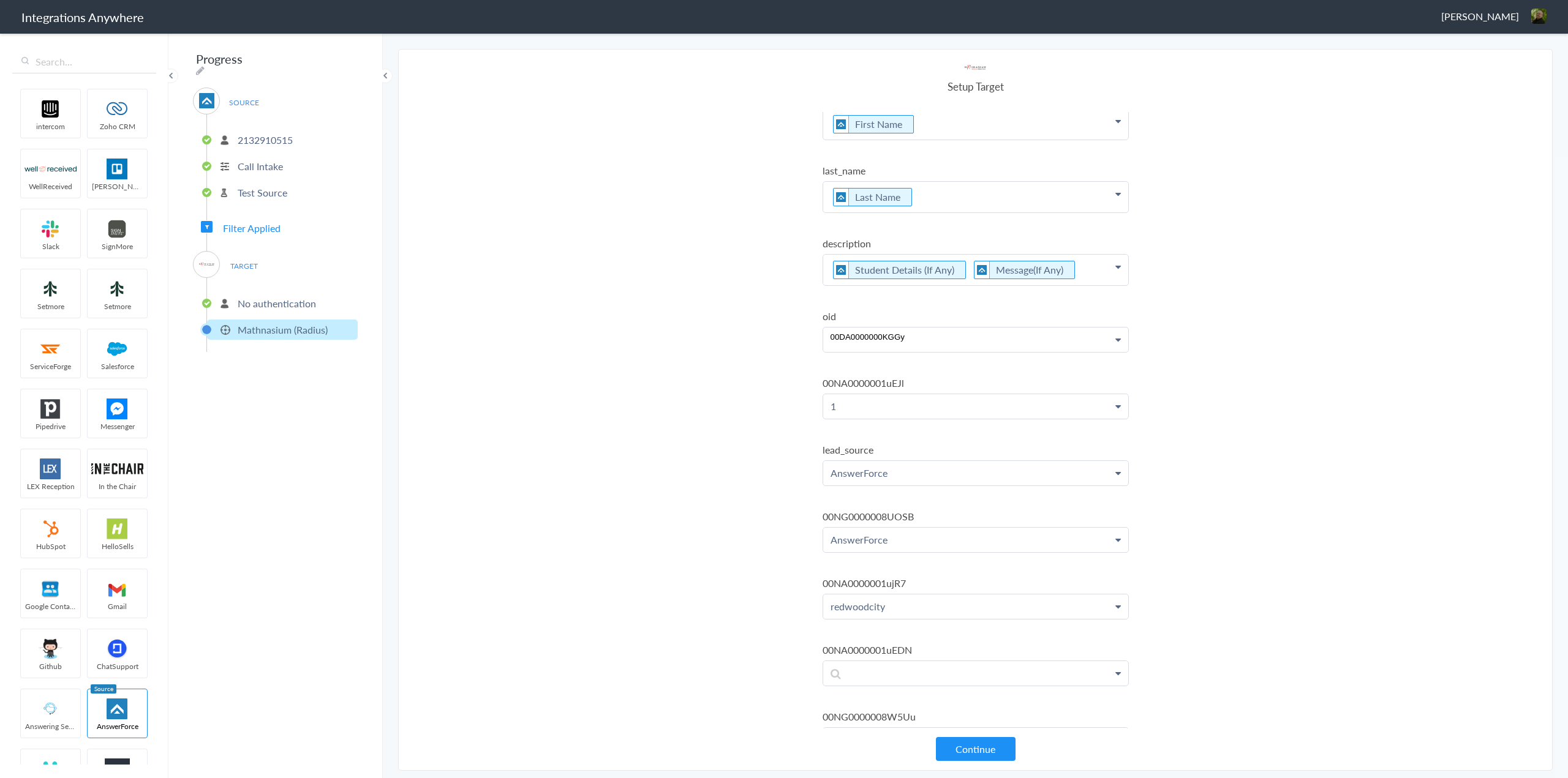
scroll to position [282, 0]
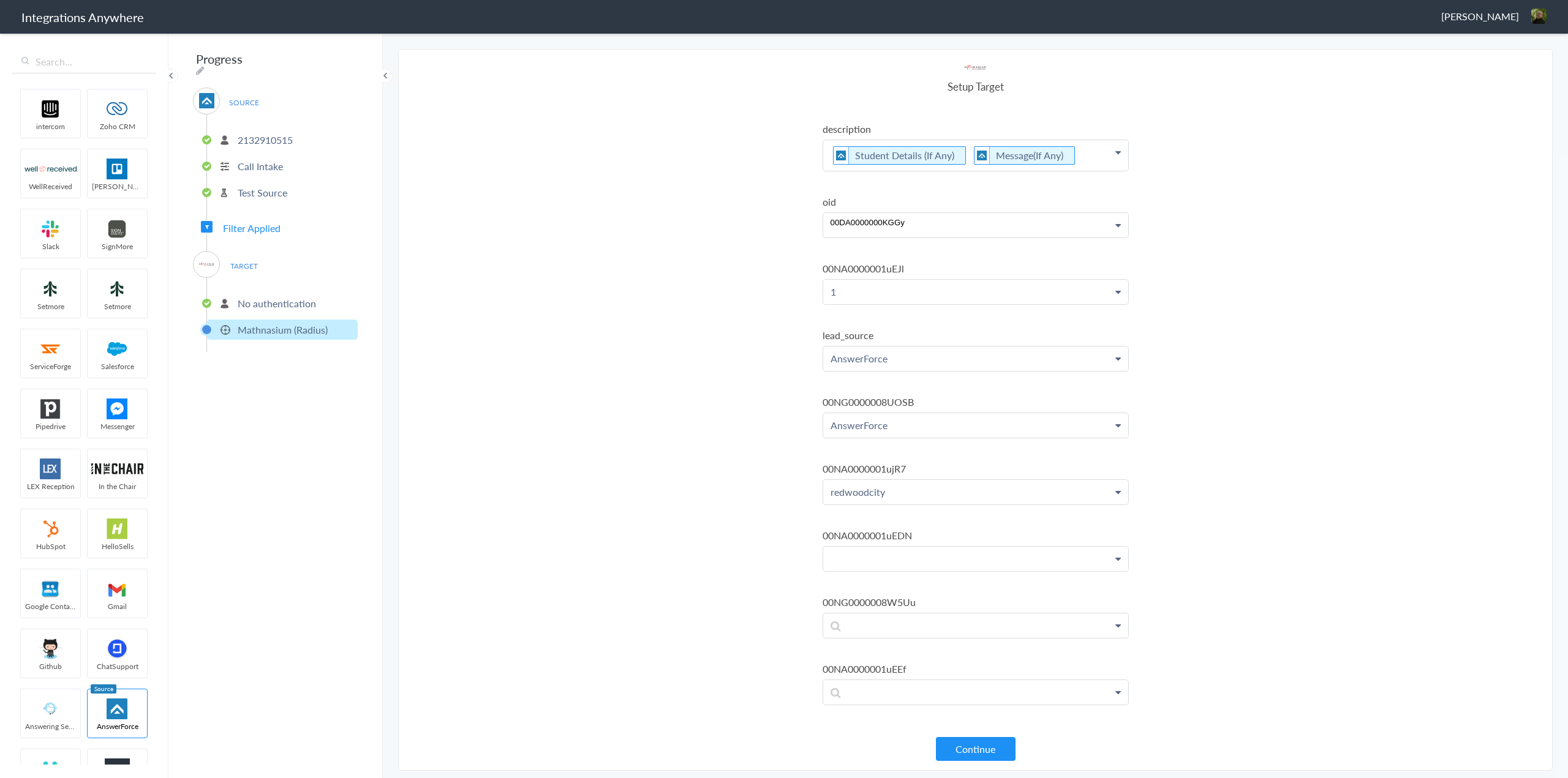
click at [0, 0] on link "Student's First Name" at bounding box center [0, 0] width 0 height 0
click at [0, 0] on link "Student's Last Name" at bounding box center [0, 0] width 0 height 0
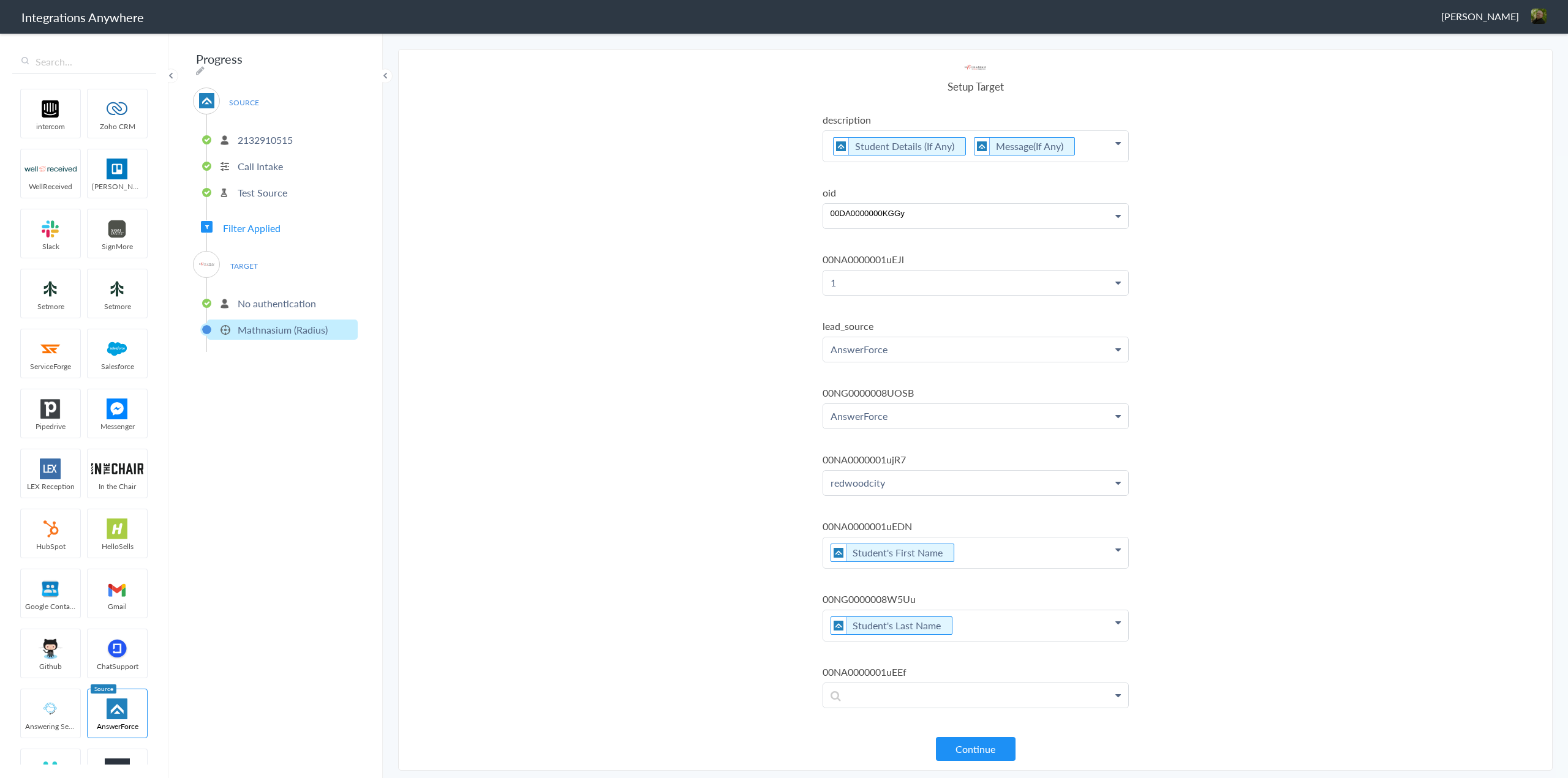
scroll to position [294, 0]
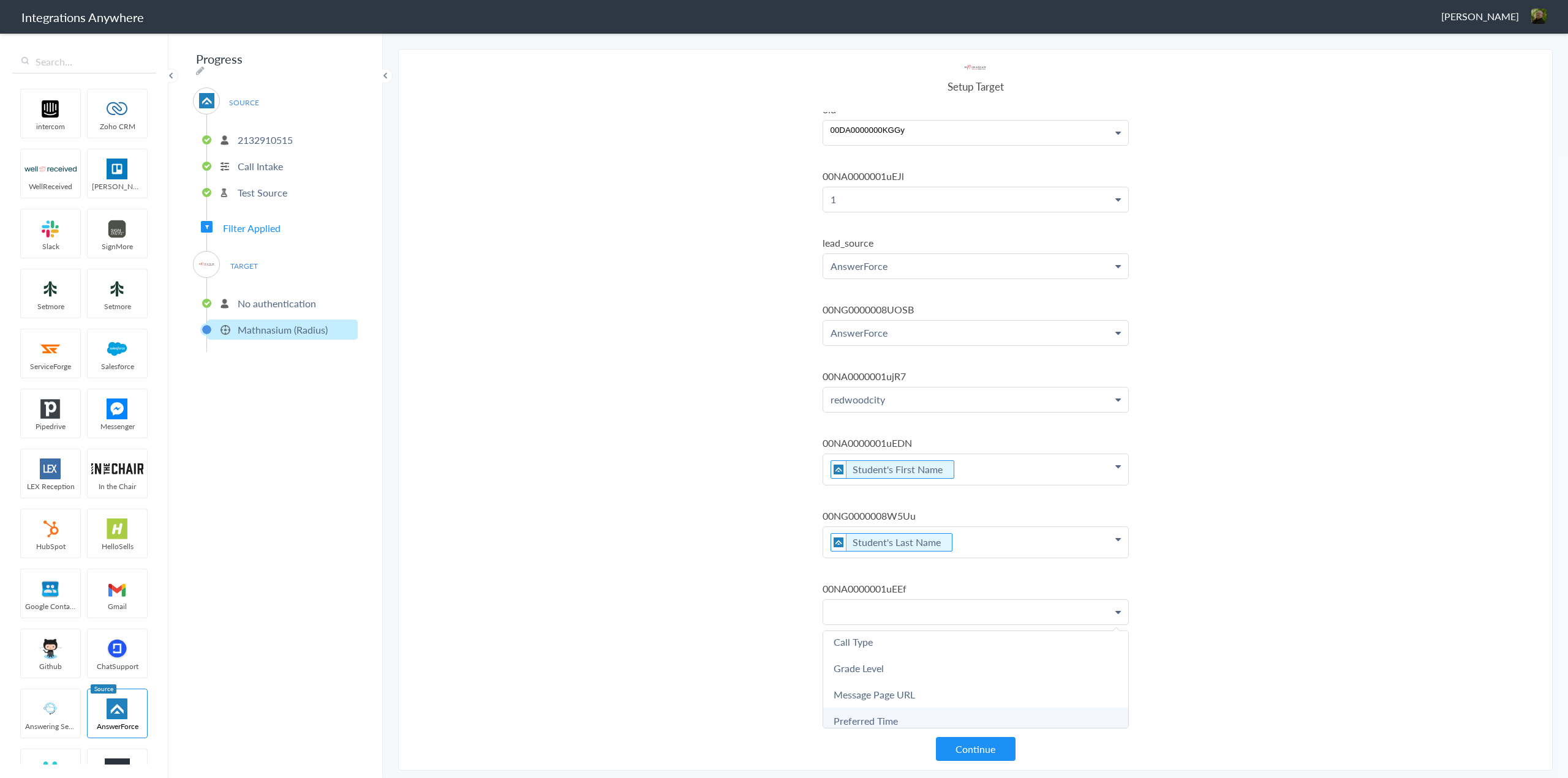
scroll to position [688, 0]
click at [0, 0] on link "Grade Level" at bounding box center [0, 0] width 0 height 0
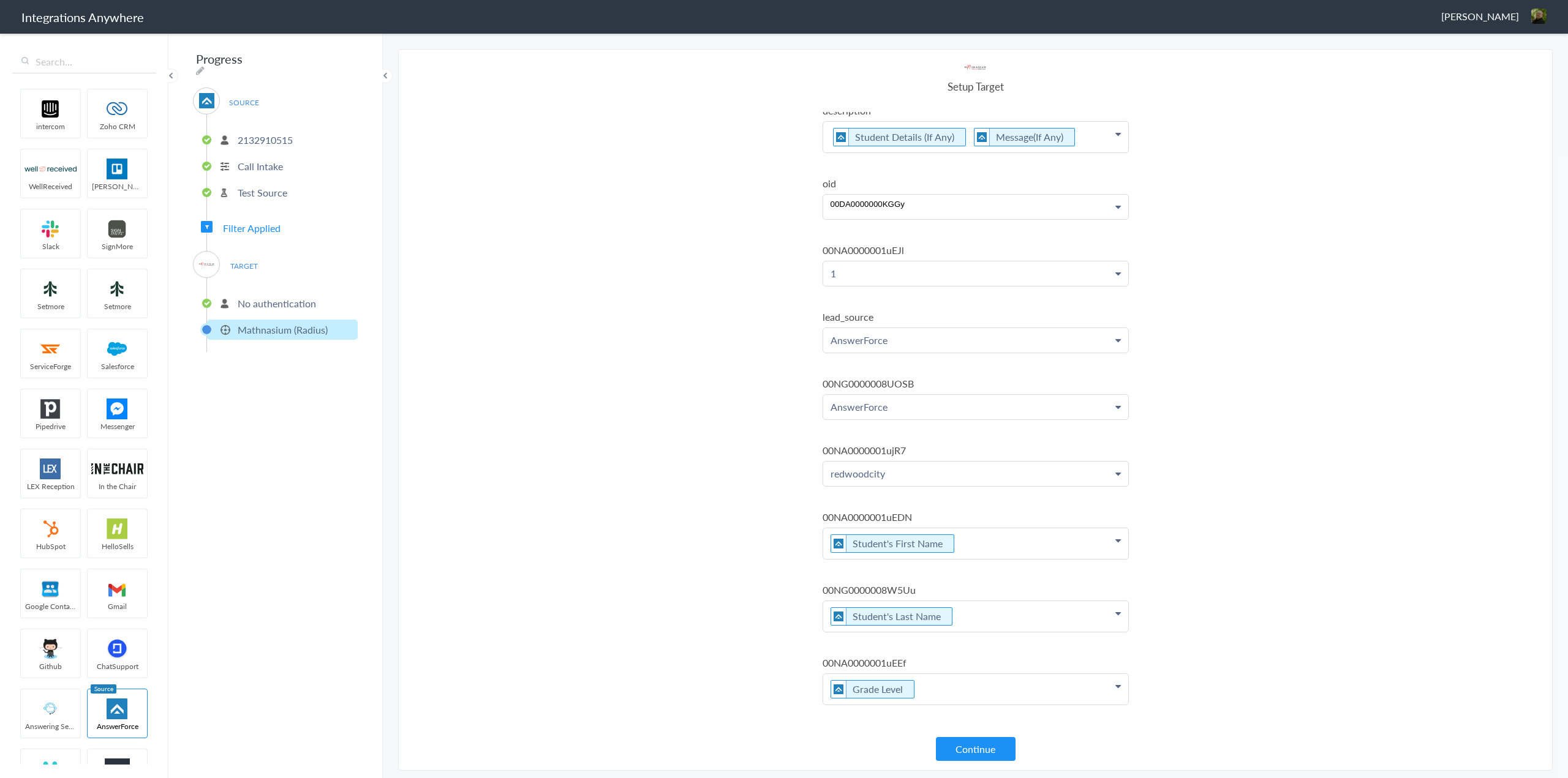
scroll to position [300, 0]
click at [1285, 643] on section "Select Account 2132910515 Rename Delete (a minute ago) 2124338939 Rename Delete…" at bounding box center [975, 410] width 1154 height 722
click at [974, 743] on button "Continue" at bounding box center [976, 749] width 80 height 24
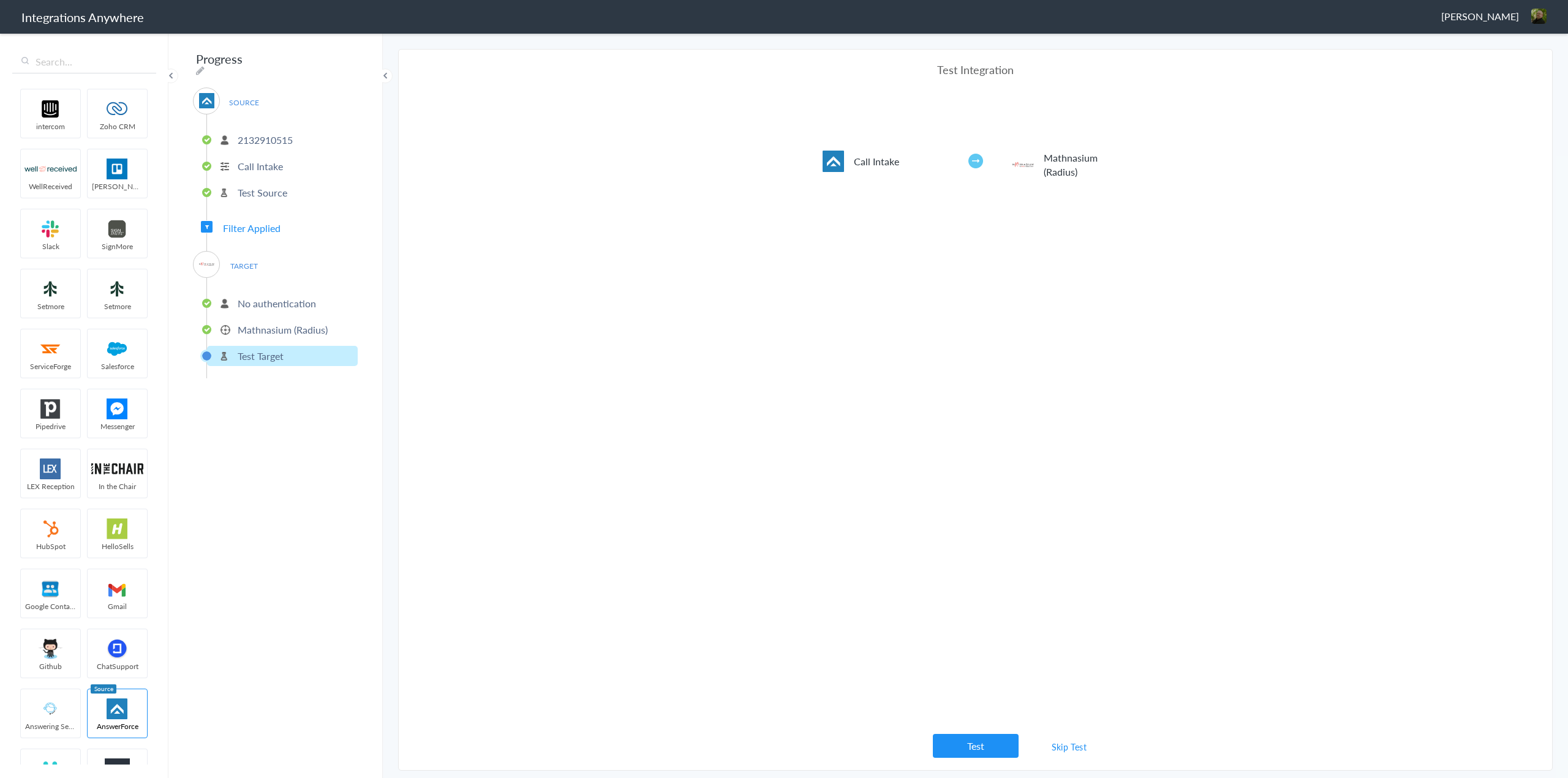
click at [1077, 744] on link "Skip Test" at bounding box center [1069, 747] width 65 height 22
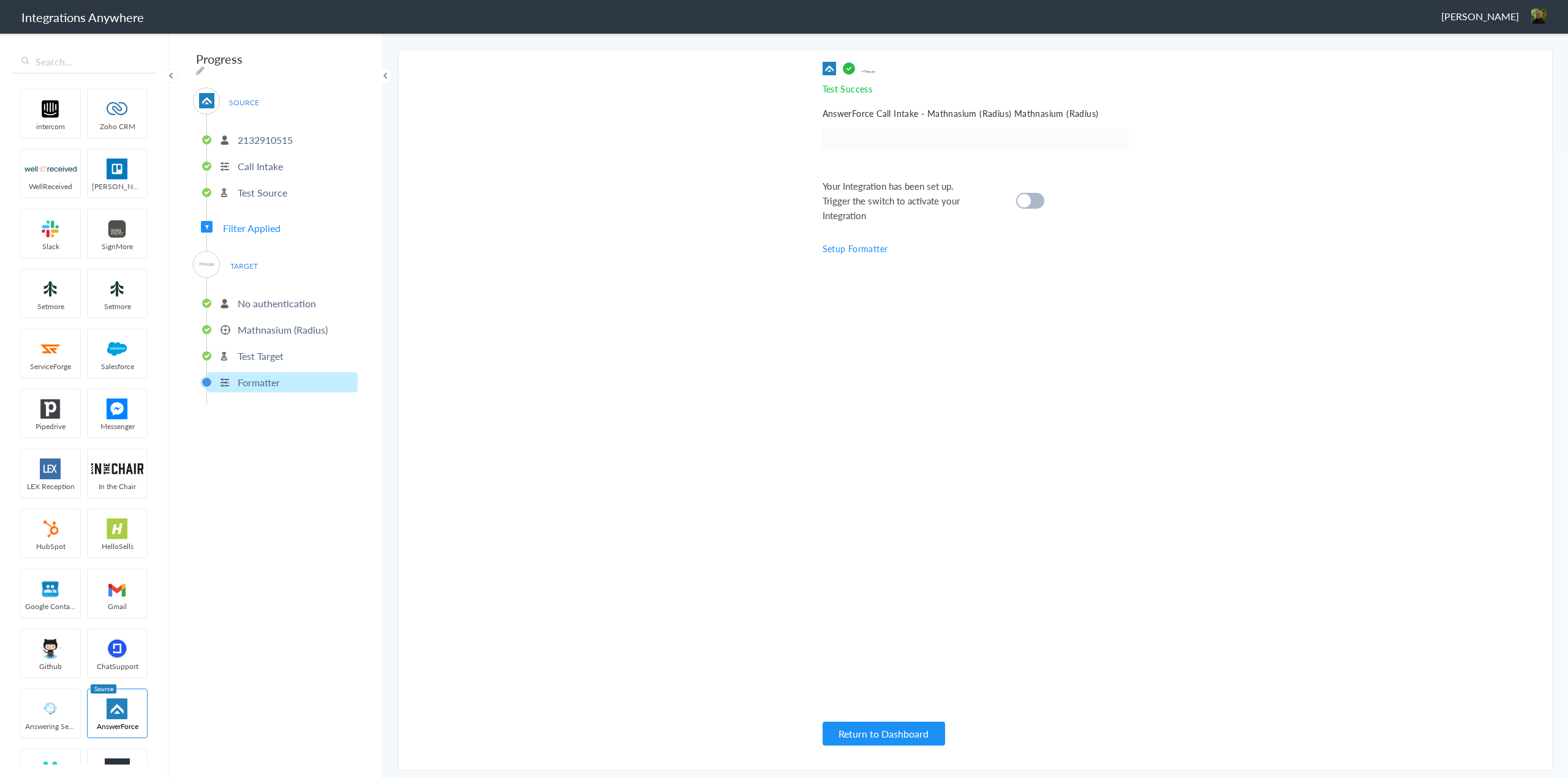
click at [846, 247] on link "Setup Formatter" at bounding box center [855, 248] width 65 height 12
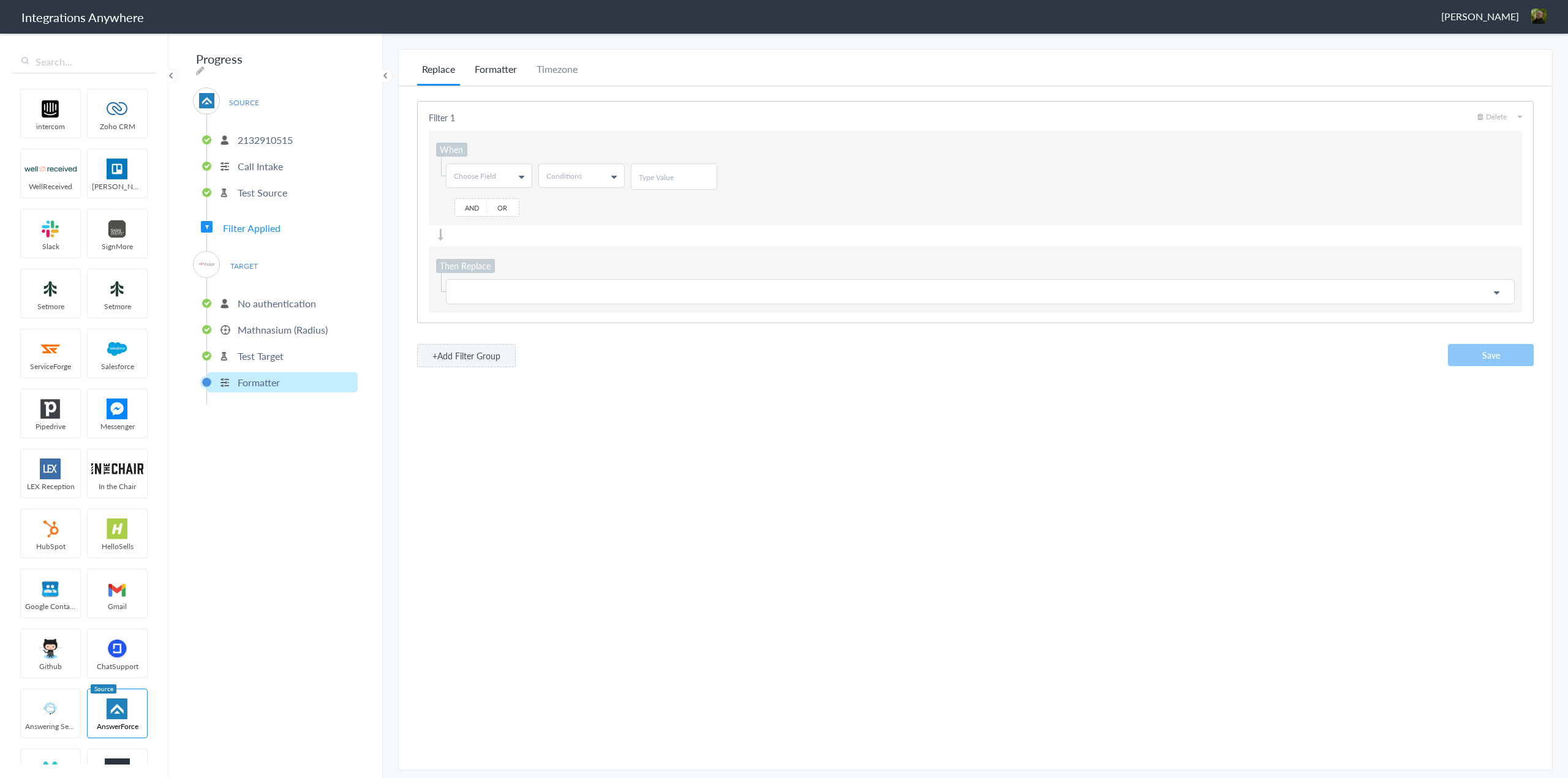
click at [508, 66] on li "Formatter" at bounding box center [495, 74] width 52 height 24
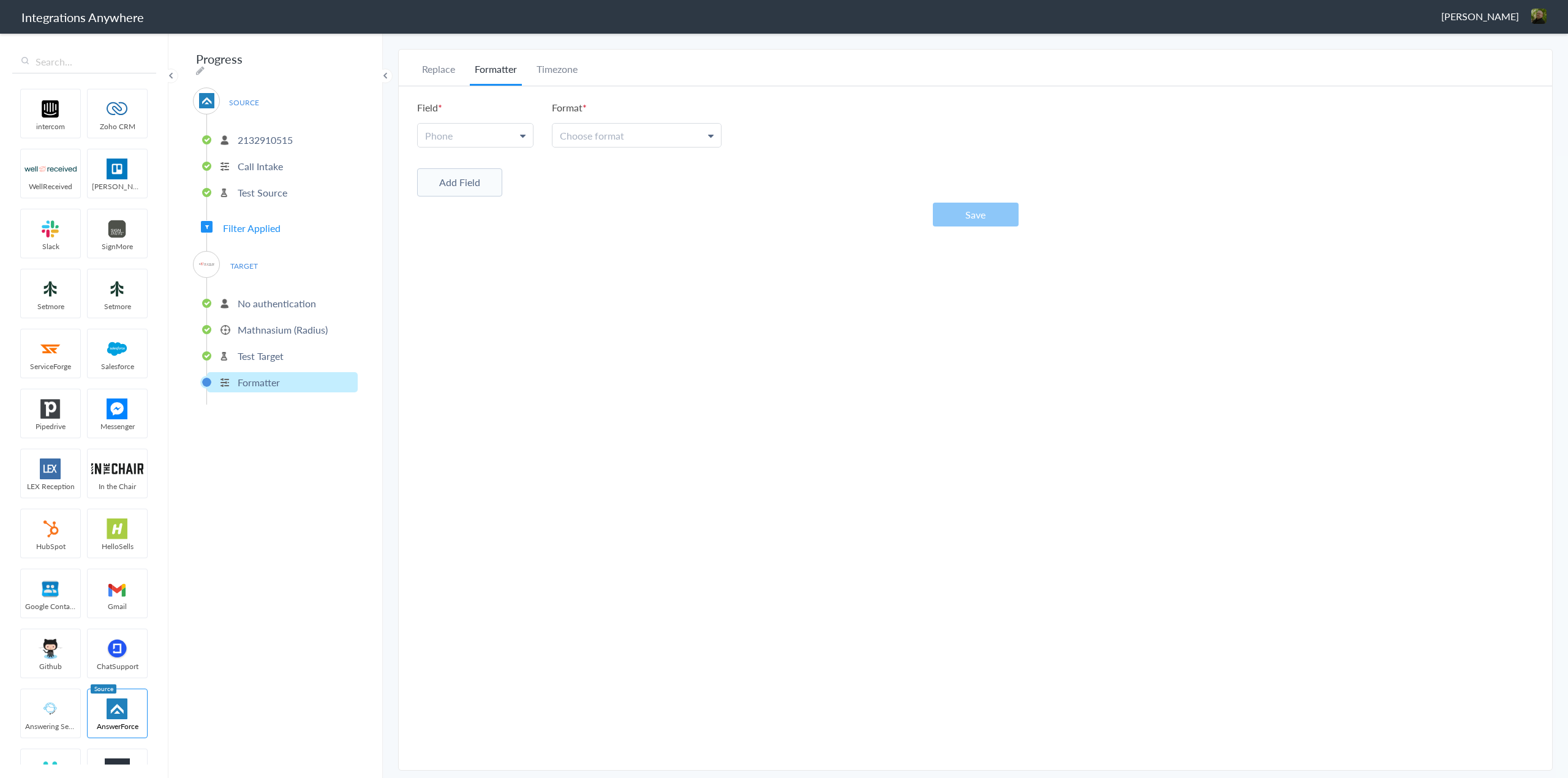
click at [512, 134] on link "Phone" at bounding box center [475, 135] width 115 height 24
click at [482, 202] on link "Phone" at bounding box center [474, 191] width 114 height 26
click at [669, 140] on link "Choose format" at bounding box center [636, 135] width 168 height 24
click at [646, 211] on link "5032134639" at bounding box center [636, 222] width 167 height 26
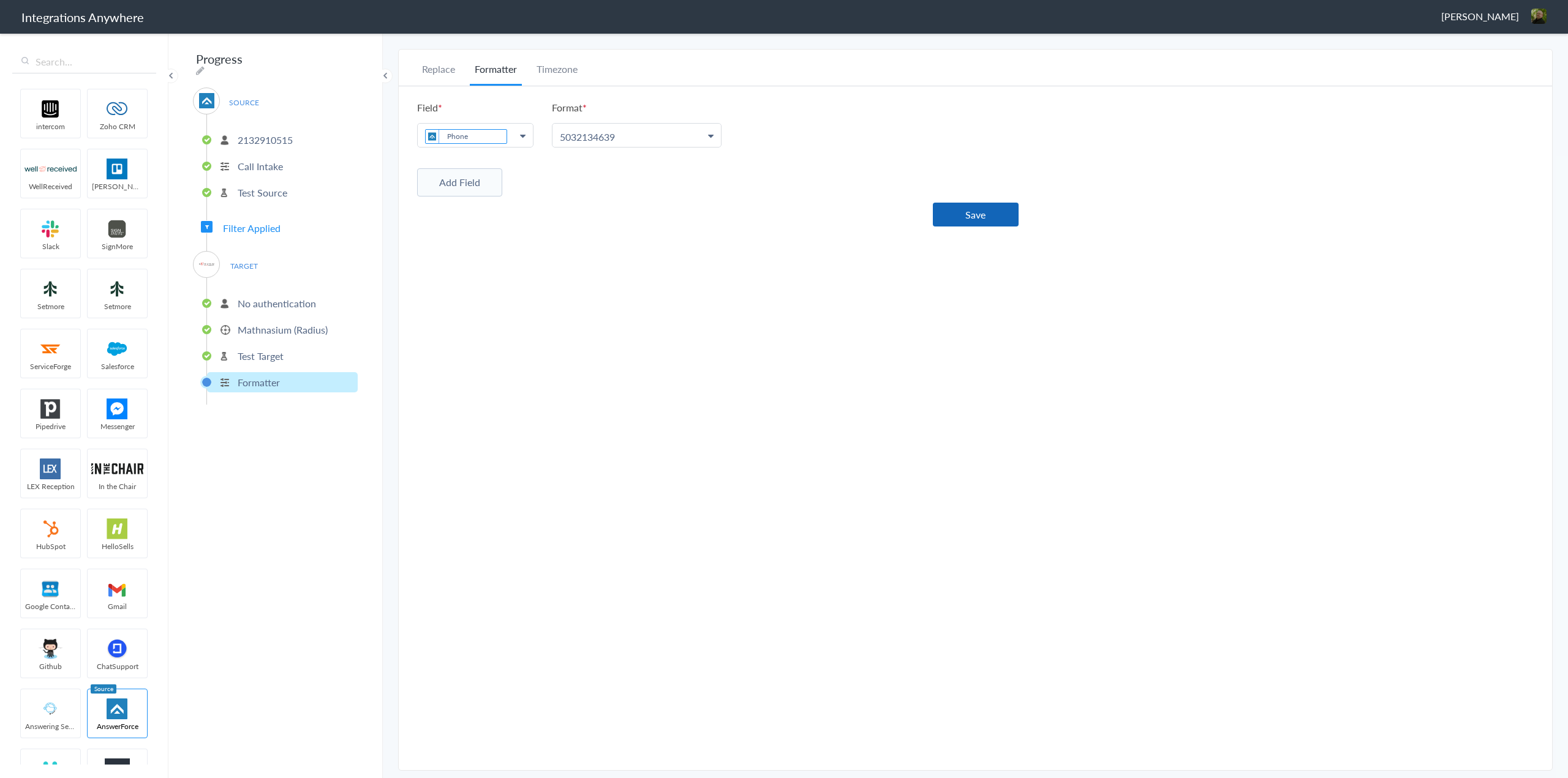
click at [972, 213] on button "Save" at bounding box center [975, 214] width 85 height 24
click at [266, 350] on p "Test Target" at bounding box center [260, 355] width 46 height 14
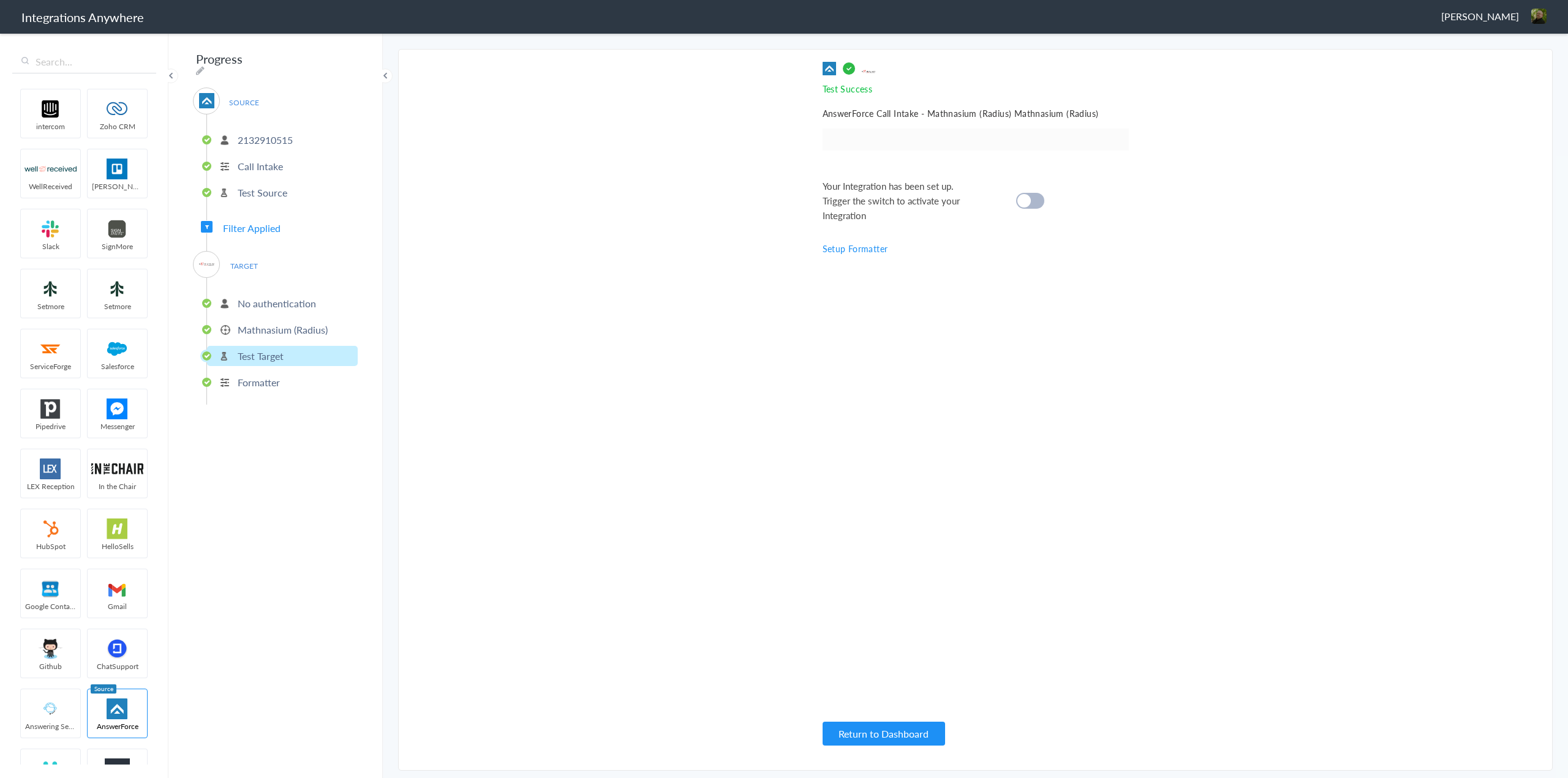
click at [1030, 200] on cite at bounding box center [1024, 201] width 14 height 14
click at [887, 733] on button "Return to Dashboard" at bounding box center [884, 733] width 123 height 24
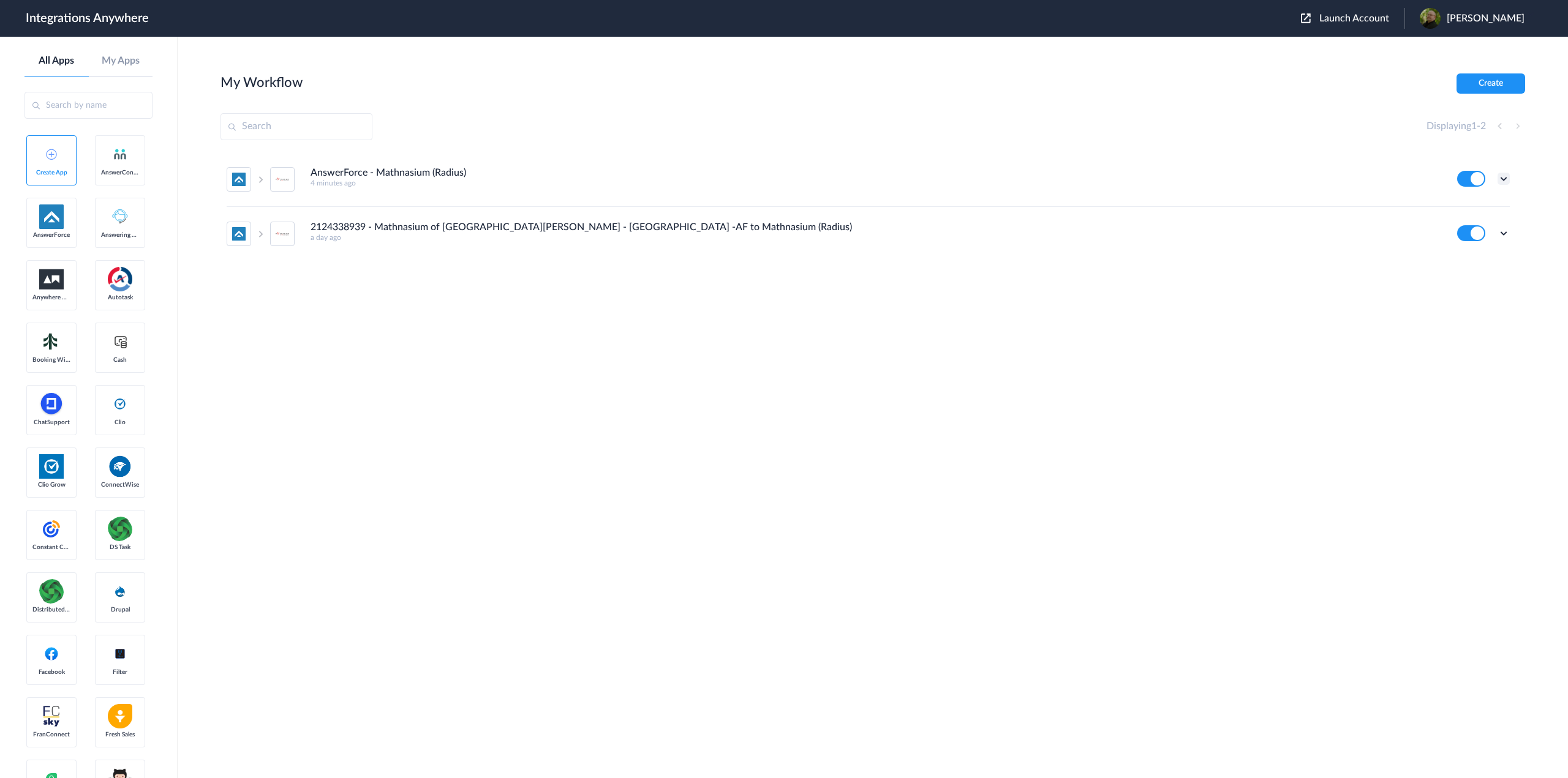
click at [1501, 177] on icon at bounding box center [1503, 178] width 12 height 12
click at [1472, 209] on li "Edit" at bounding box center [1470, 207] width 80 height 23
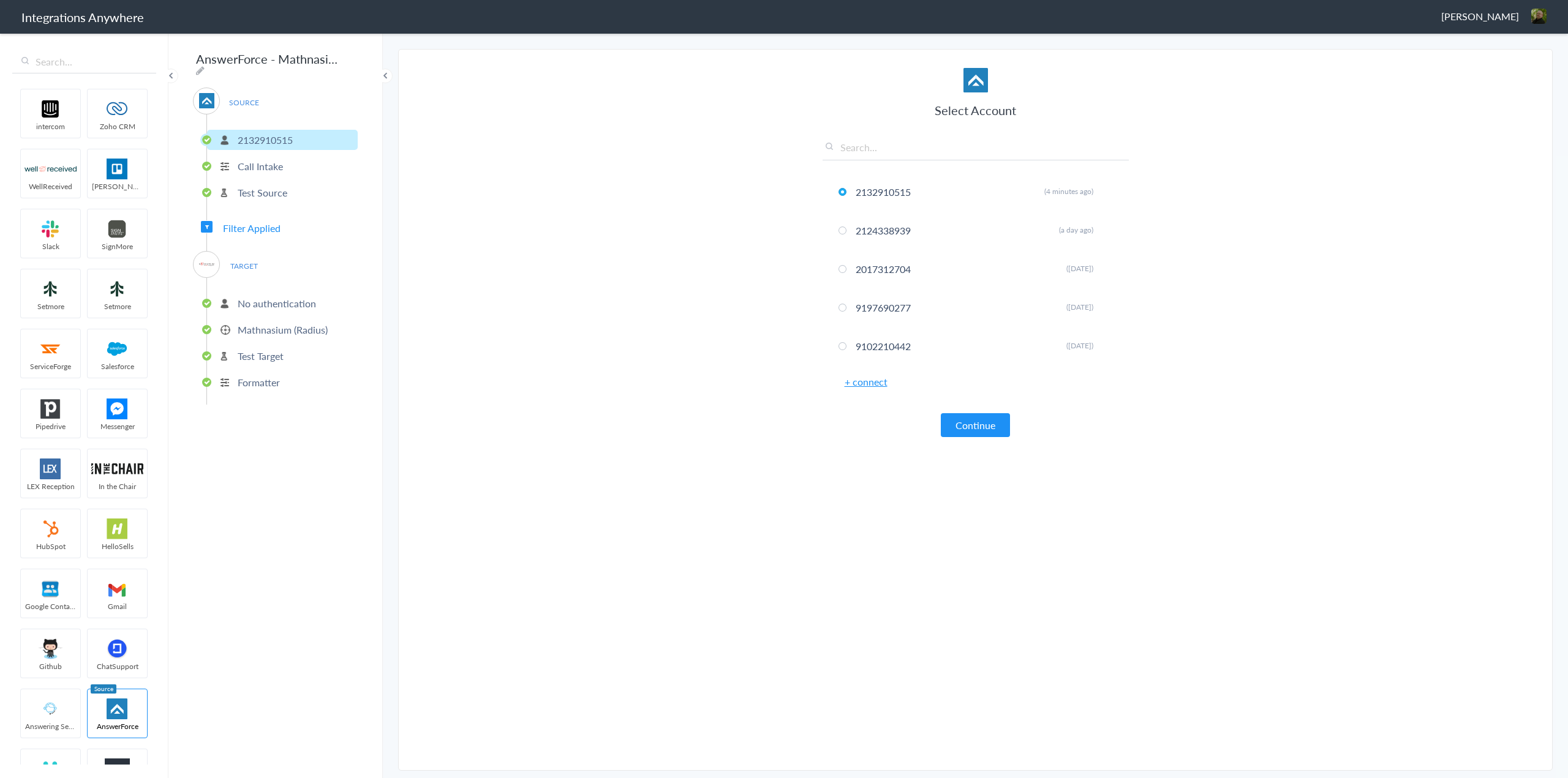
click at [196, 61] on input "AnswerForce - Mathnasium (Radius)" at bounding box center [268, 59] width 151 height 24
click at [298, 59] on input "AnswerForce - Mathnasium (Radius)" at bounding box center [268, 59] width 151 height 24
click at [205, 65] on icon at bounding box center [200, 70] width 8 height 10
click at [195, 59] on input "AnswerForce - Mathnasium (Radius)" at bounding box center [268, 59] width 151 height 24
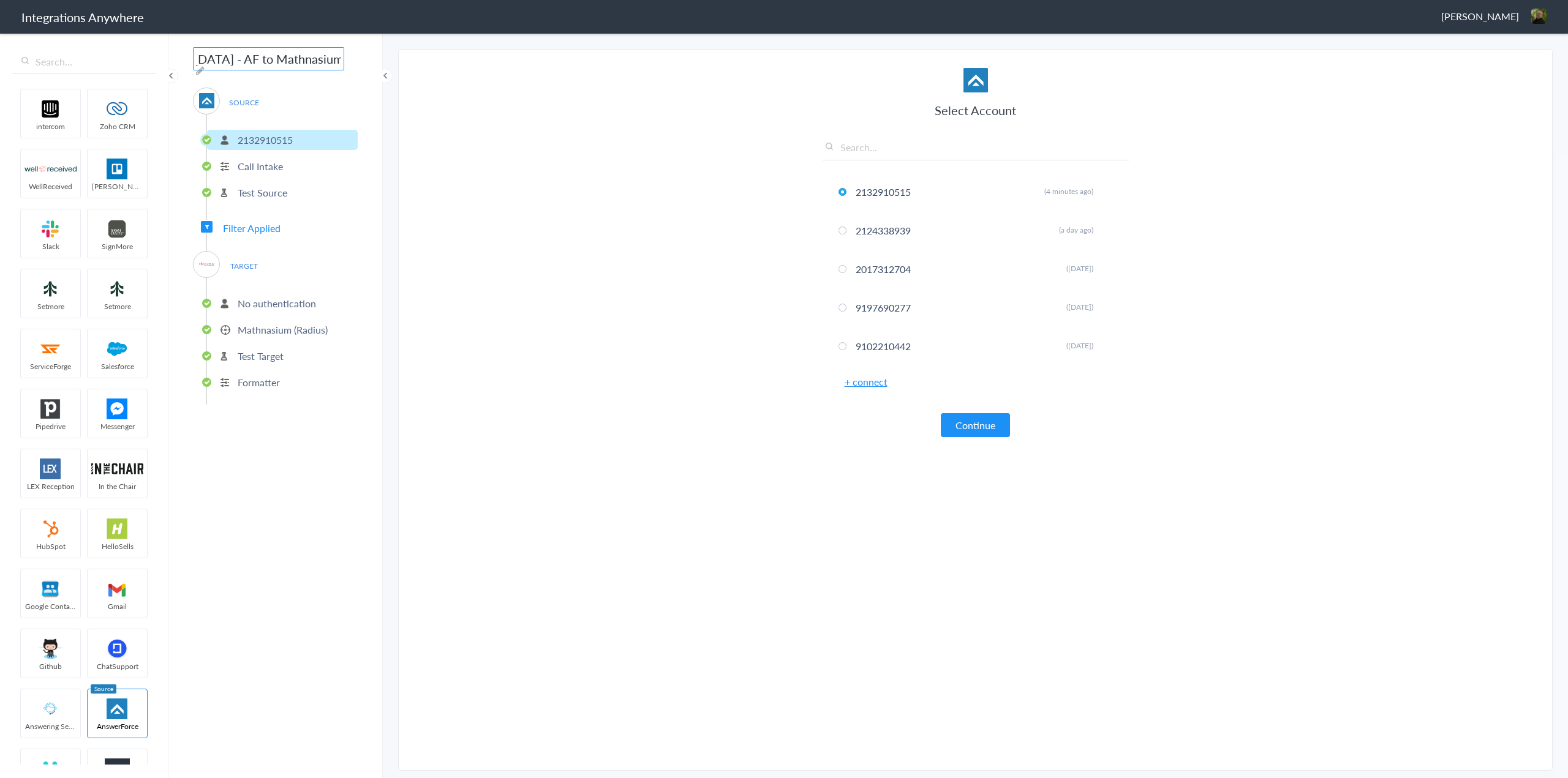
type input "2132910515 - Mathnasium of [GEOGRAPHIC_DATA] - AF to Mathnasium (Radius)"
click at [628, 536] on section "Select Account 2132910515 Rename Delete (4 minutes ago) 2124338939 Rename Delet…" at bounding box center [975, 410] width 1154 height 722
click at [1488, 14] on span "[PERSON_NAME]" at bounding box center [1480, 15] width 78 height 14
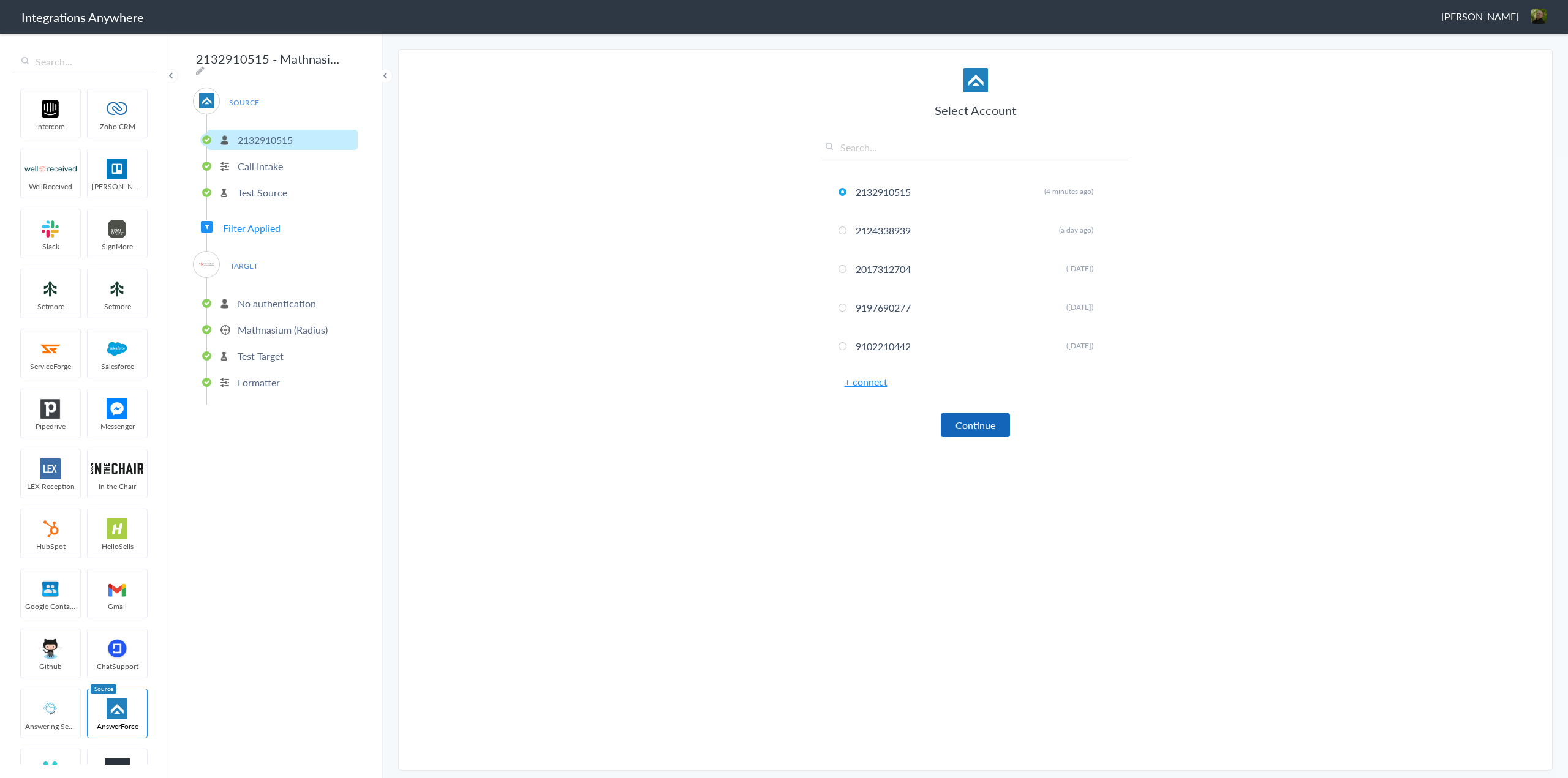
click at [979, 427] on button "Continue" at bounding box center [975, 425] width 69 height 24
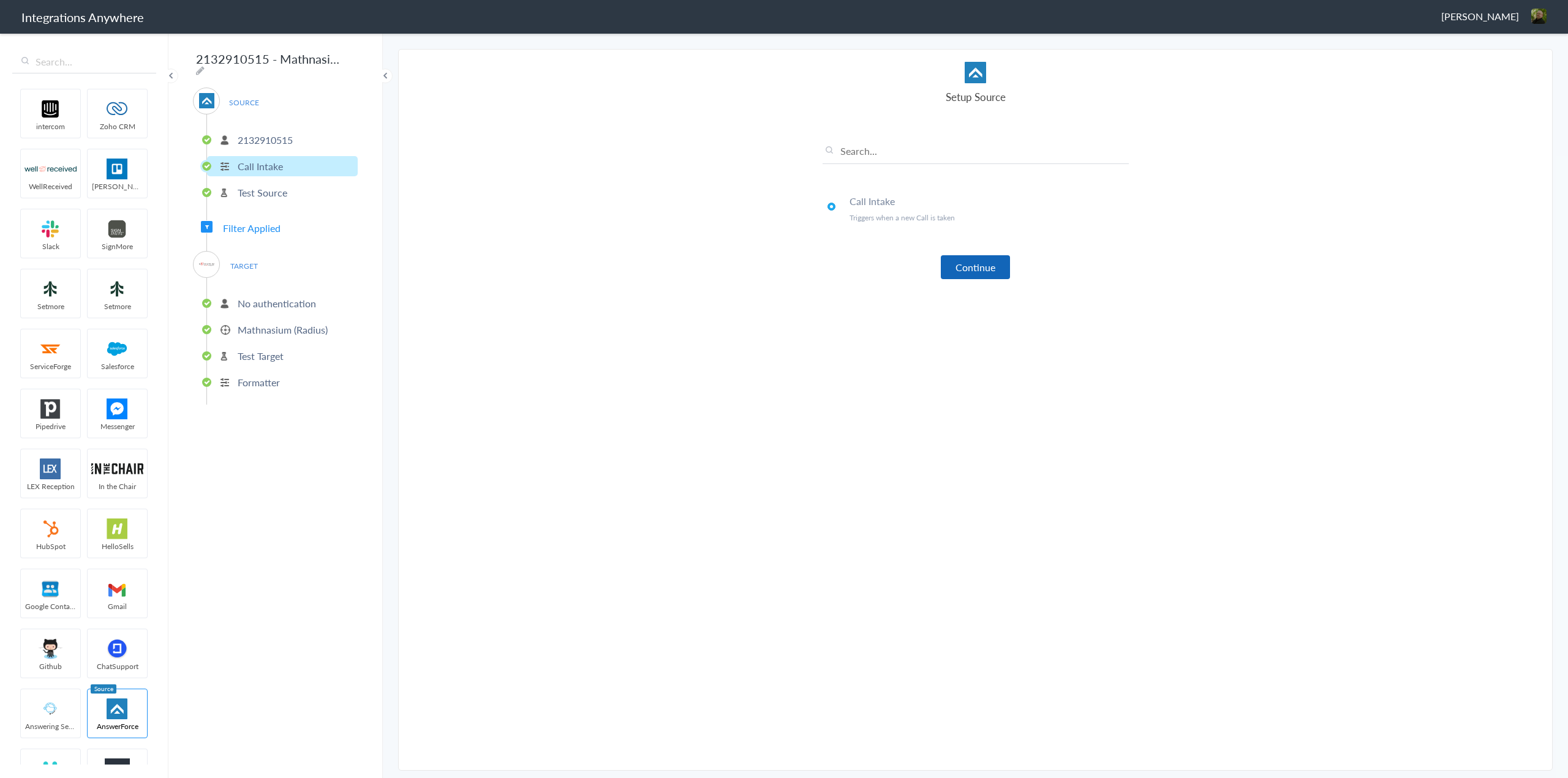
click at [995, 267] on button "Continue" at bounding box center [975, 267] width 69 height 24
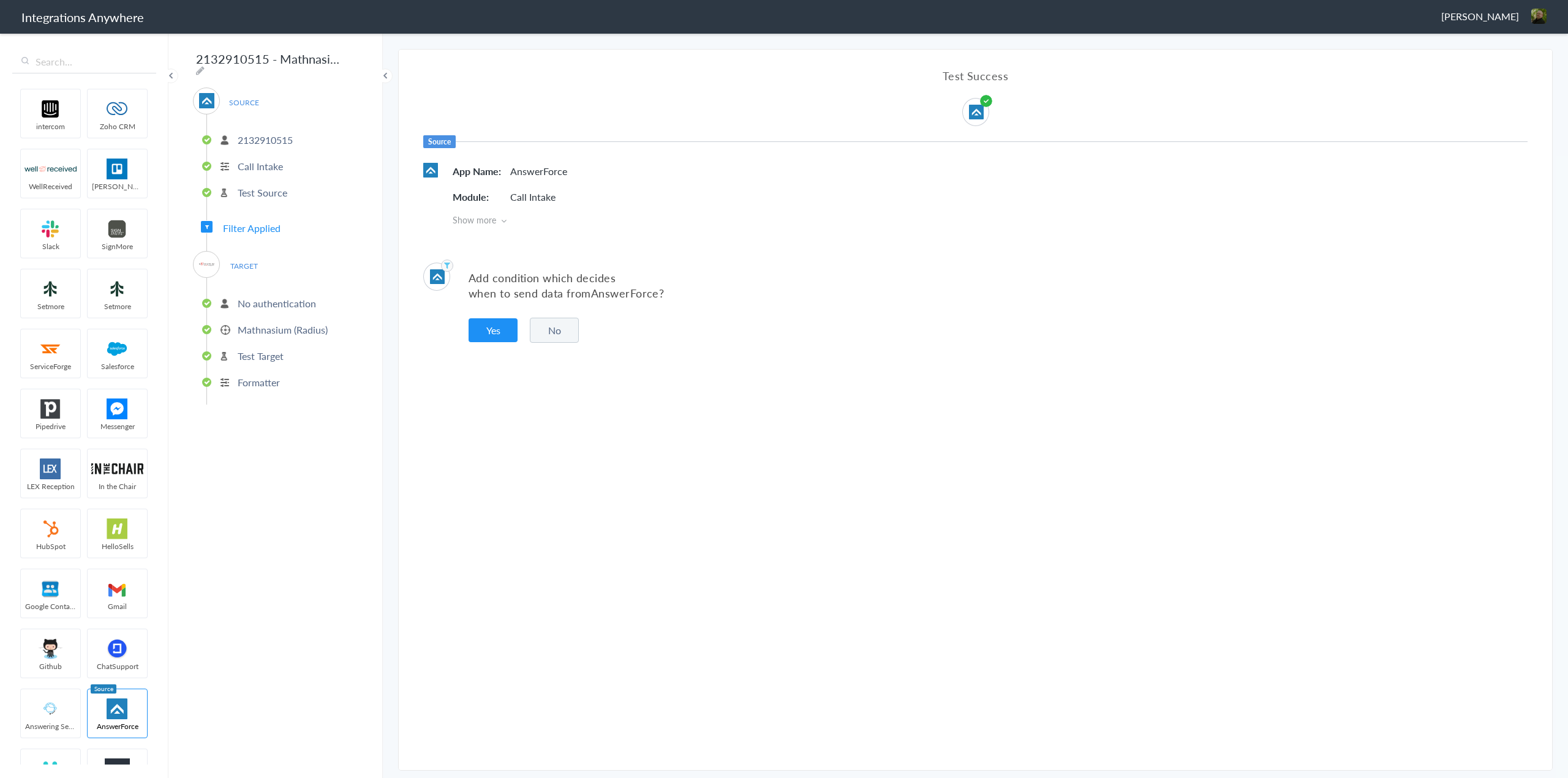
click at [260, 375] on p "Formatter" at bounding box center [258, 382] width 42 height 14
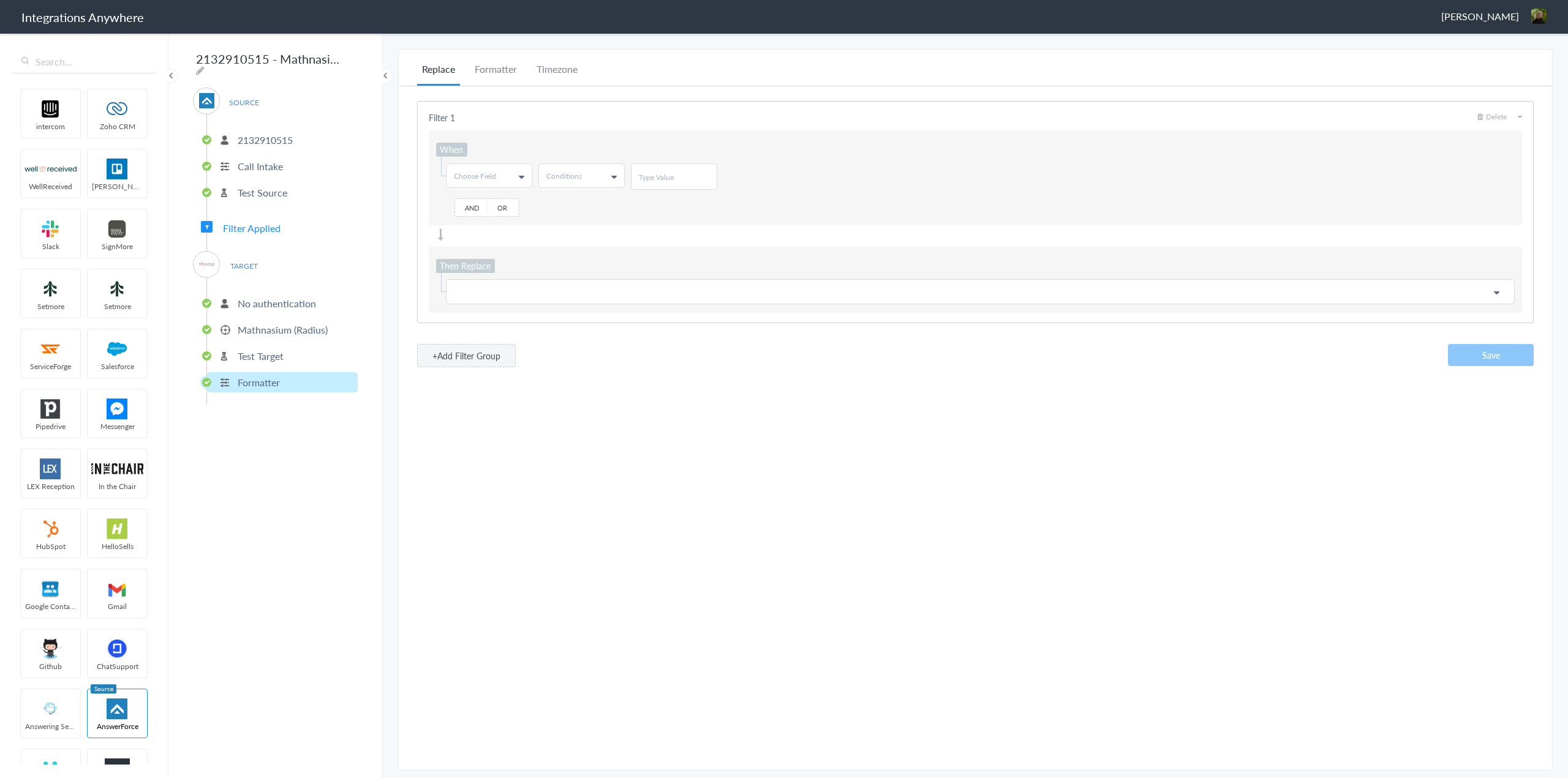
click at [269, 349] on p "Test Target" at bounding box center [260, 355] width 46 height 14
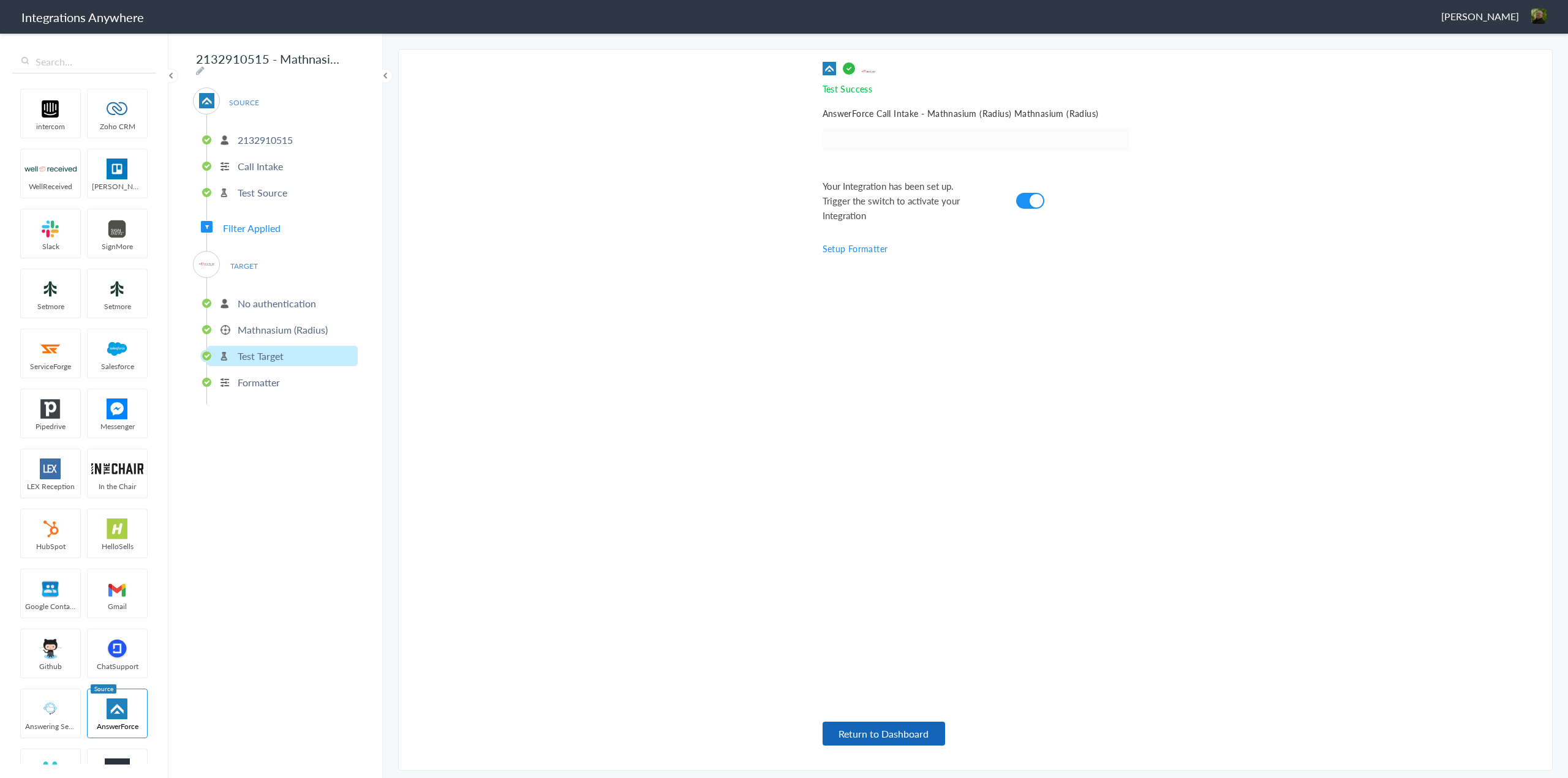
click at [907, 733] on button "Return to Dashboard" at bounding box center [884, 733] width 123 height 24
